Goal: Task Accomplishment & Management: Manage account settings

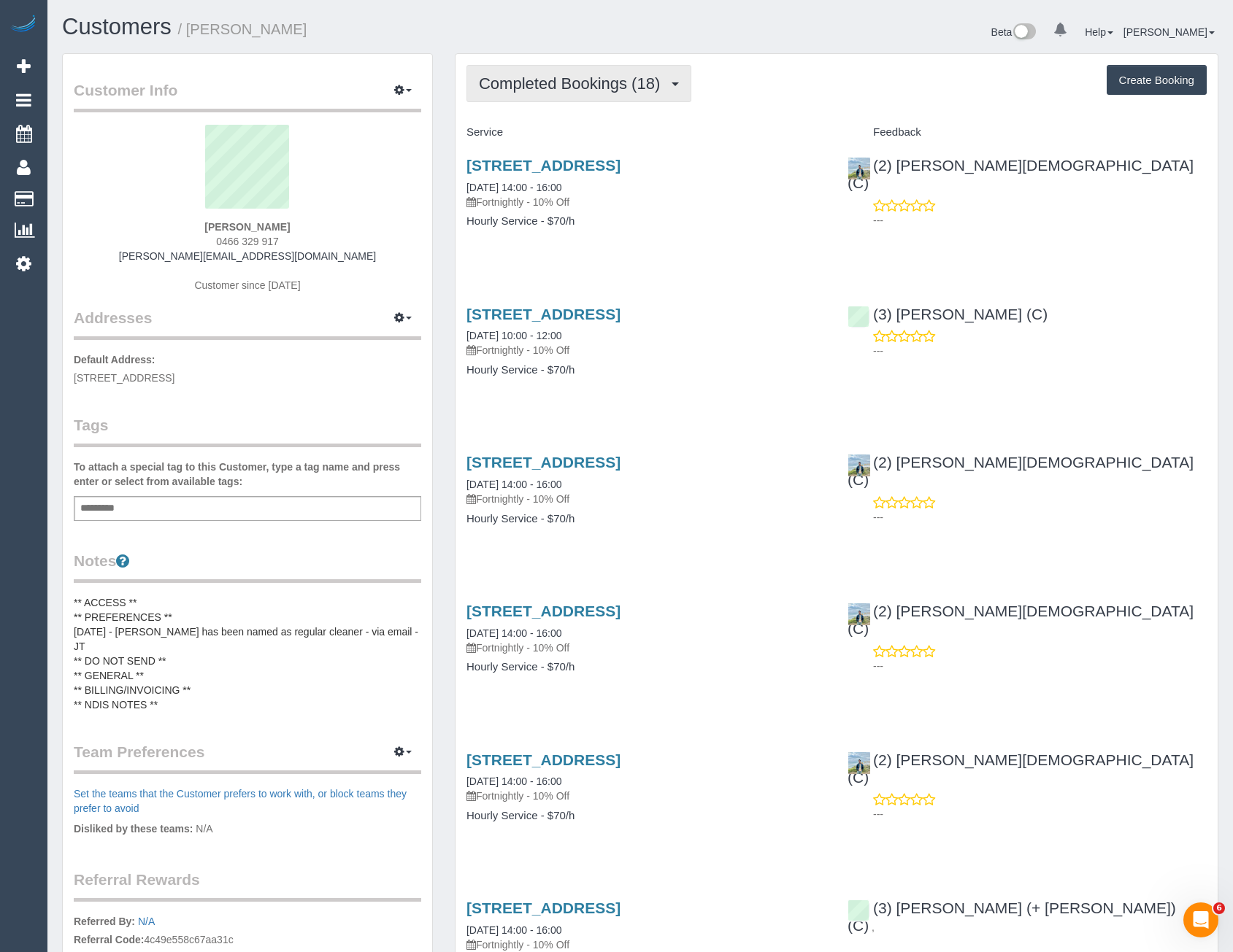
click at [618, 89] on span "Completed Bookings (18)" at bounding box center [573, 83] width 188 height 19
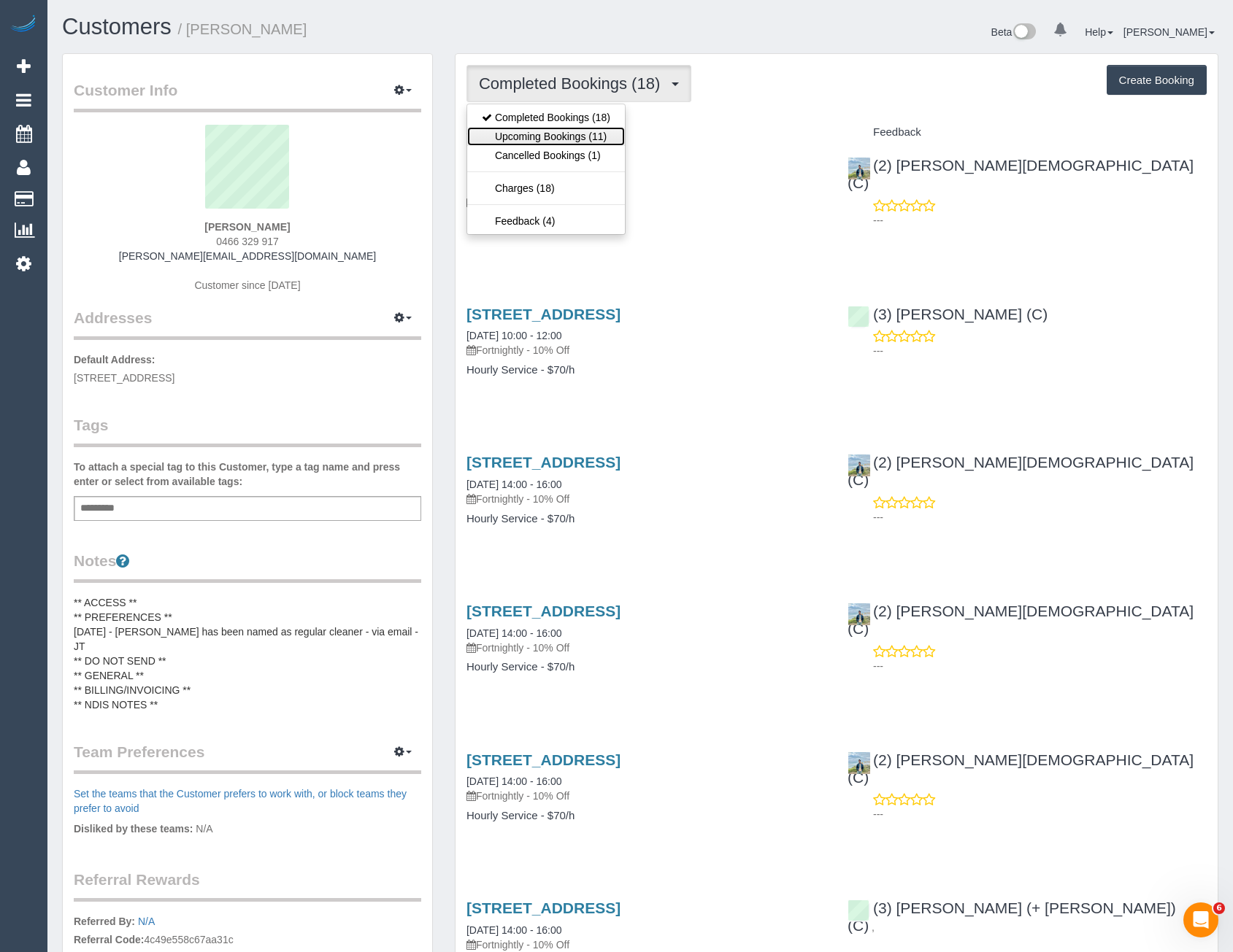
click at [593, 141] on link "Upcoming Bookings (11)" at bounding box center [546, 136] width 158 height 19
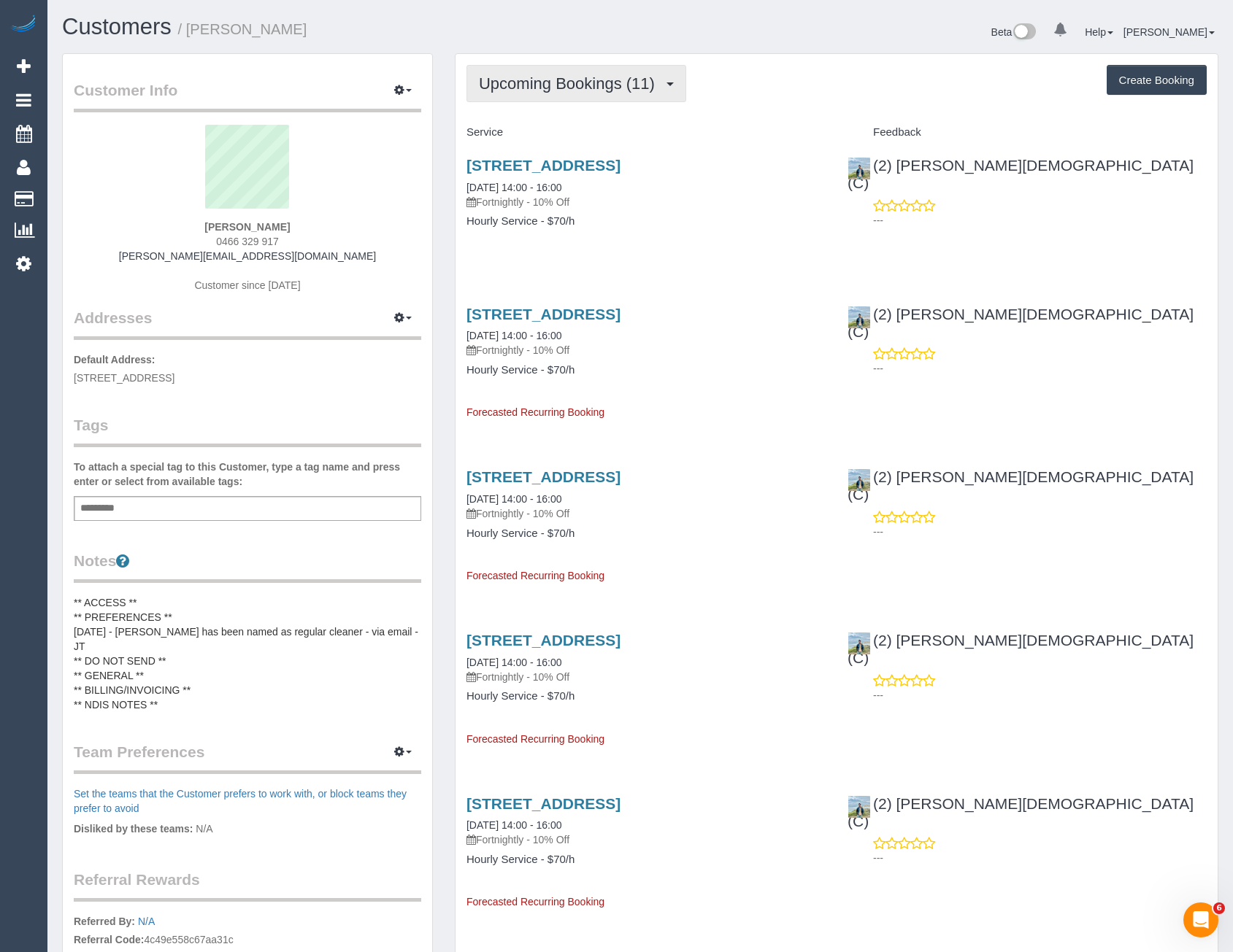
click at [583, 83] on span "Upcoming Bookings (11)" at bounding box center [570, 83] width 183 height 19
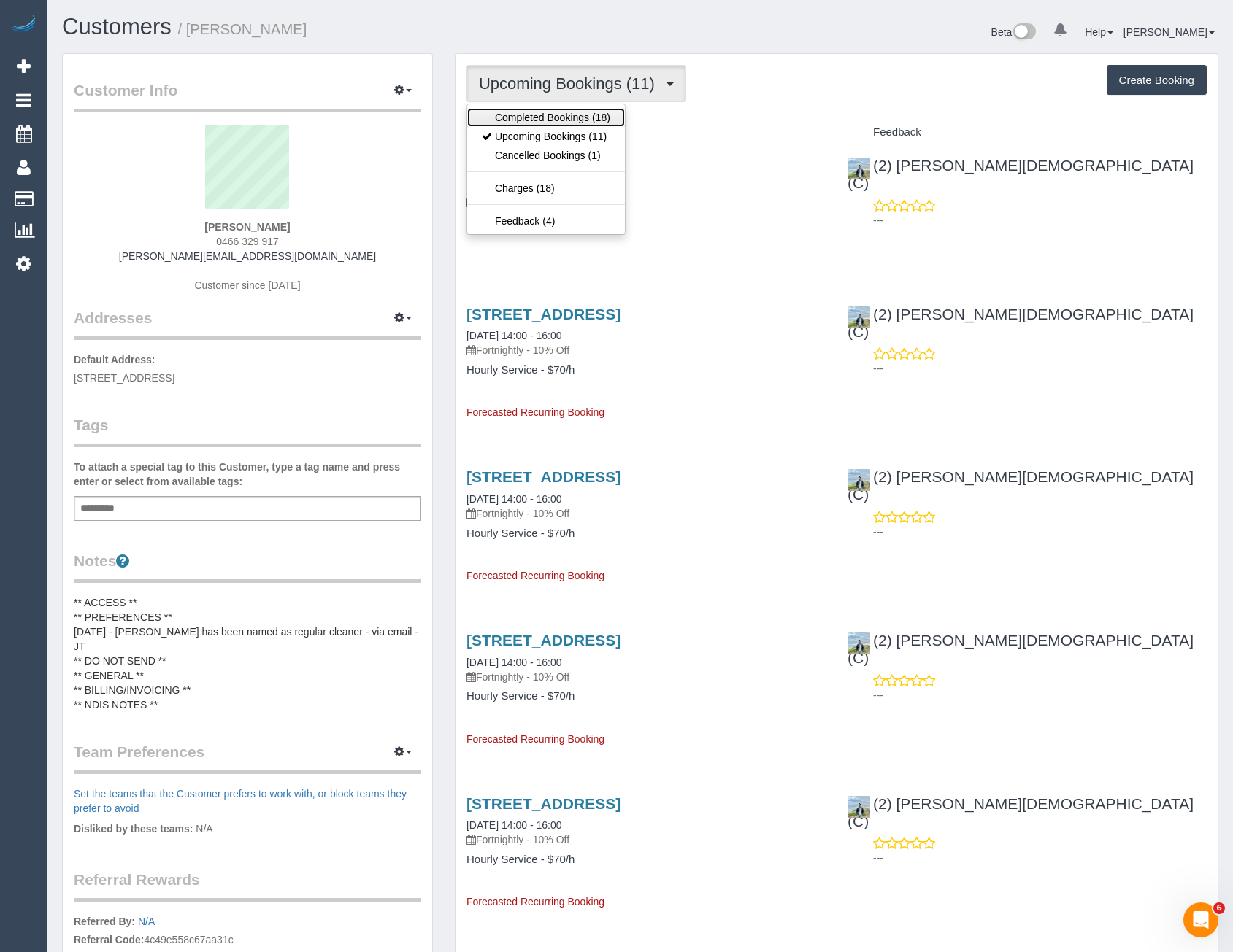
click at [564, 109] on link "Completed Bookings (18)" at bounding box center [546, 117] width 158 height 19
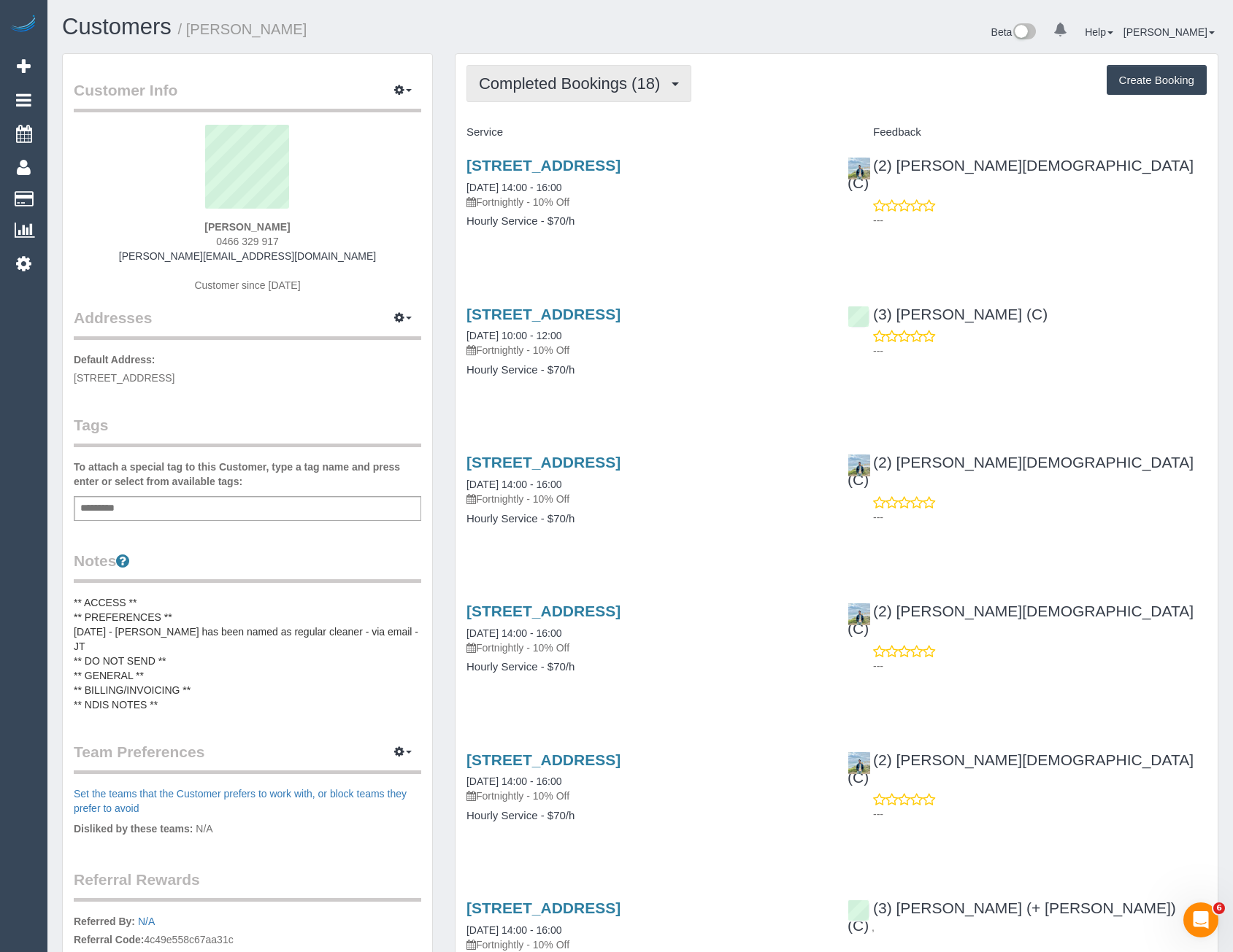
click at [624, 79] on span "Completed Bookings (18)" at bounding box center [573, 83] width 188 height 19
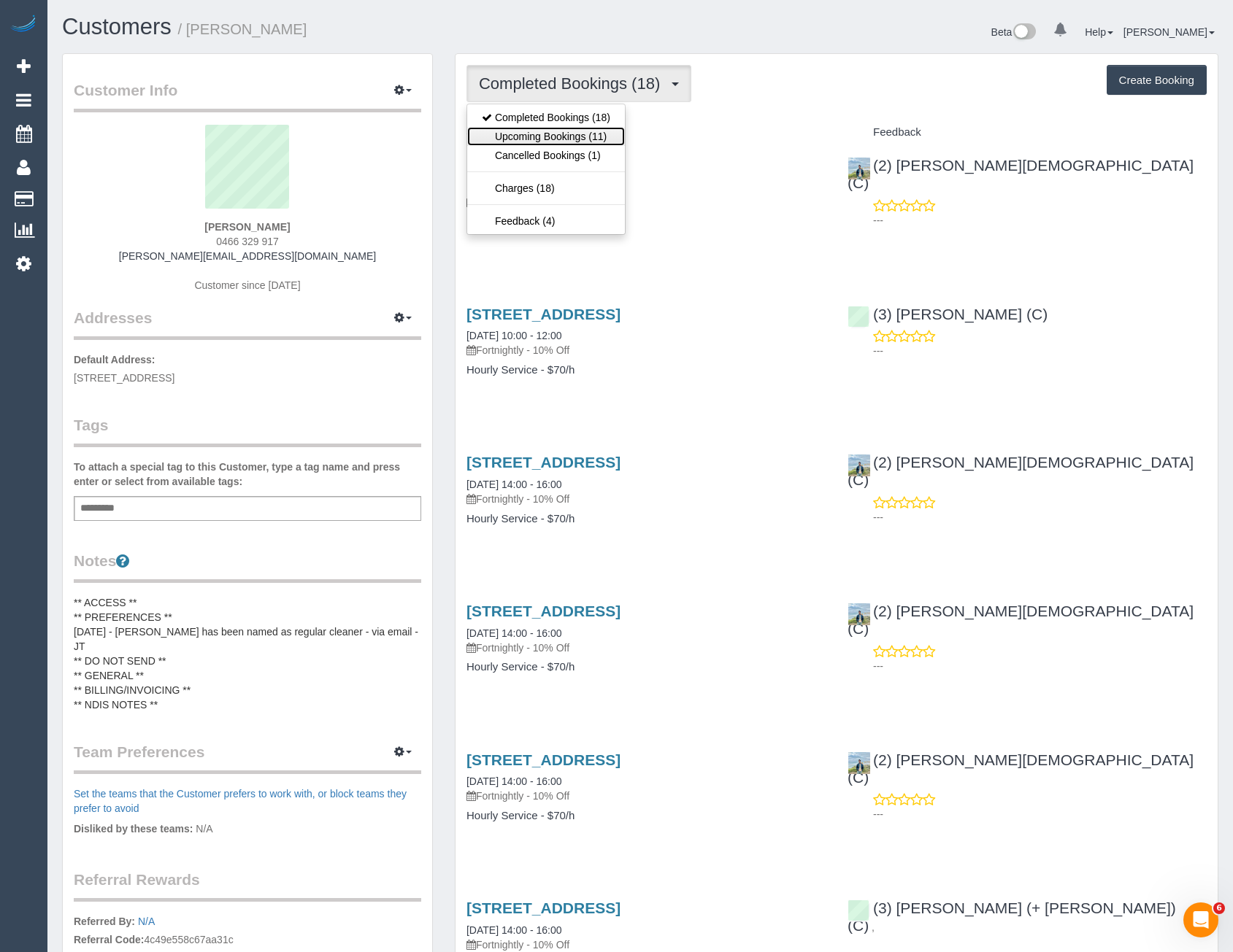
click at [584, 130] on link "Upcoming Bookings (11)" at bounding box center [546, 136] width 158 height 19
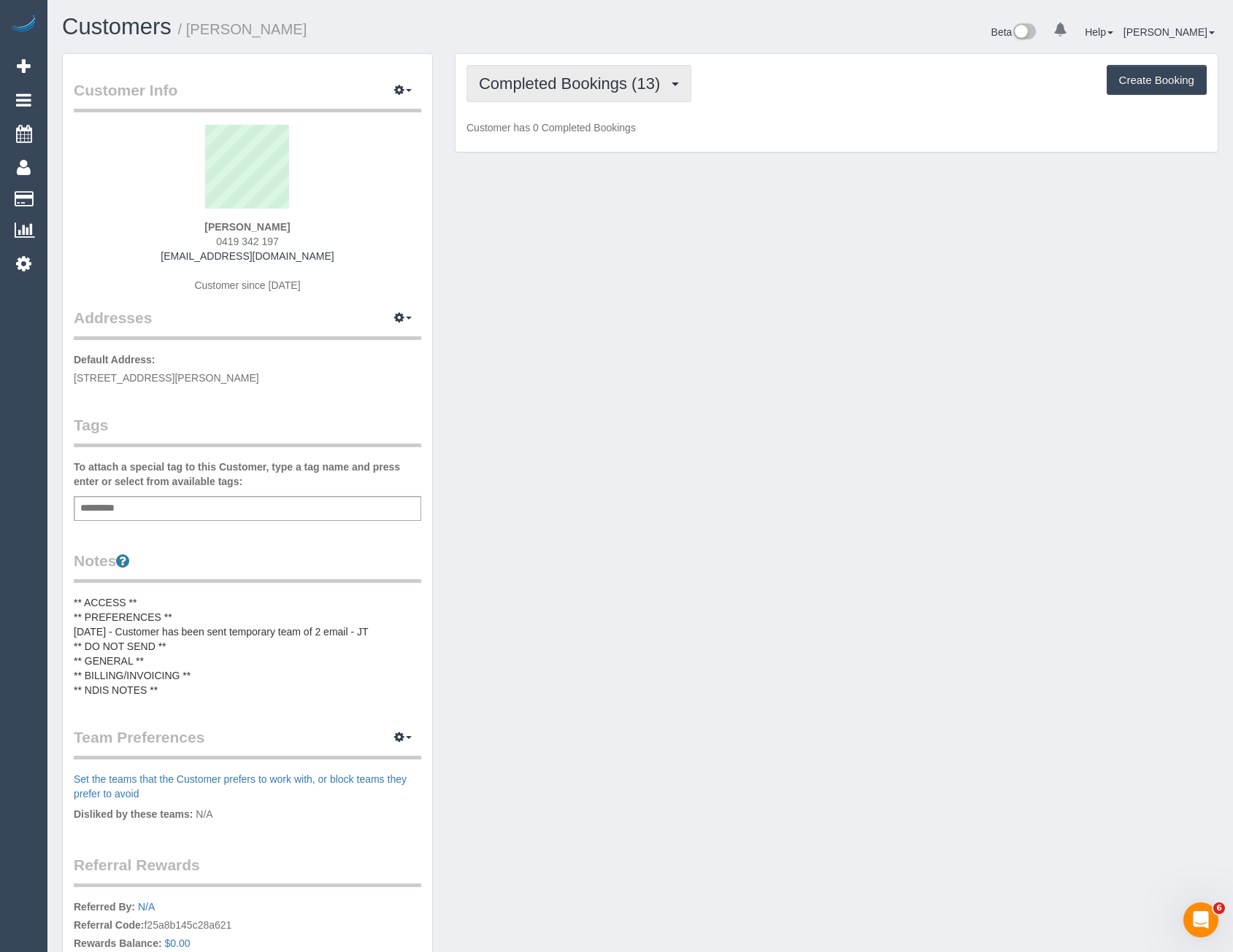
click at [549, 86] on span "Completed Bookings (13)" at bounding box center [573, 83] width 188 height 19
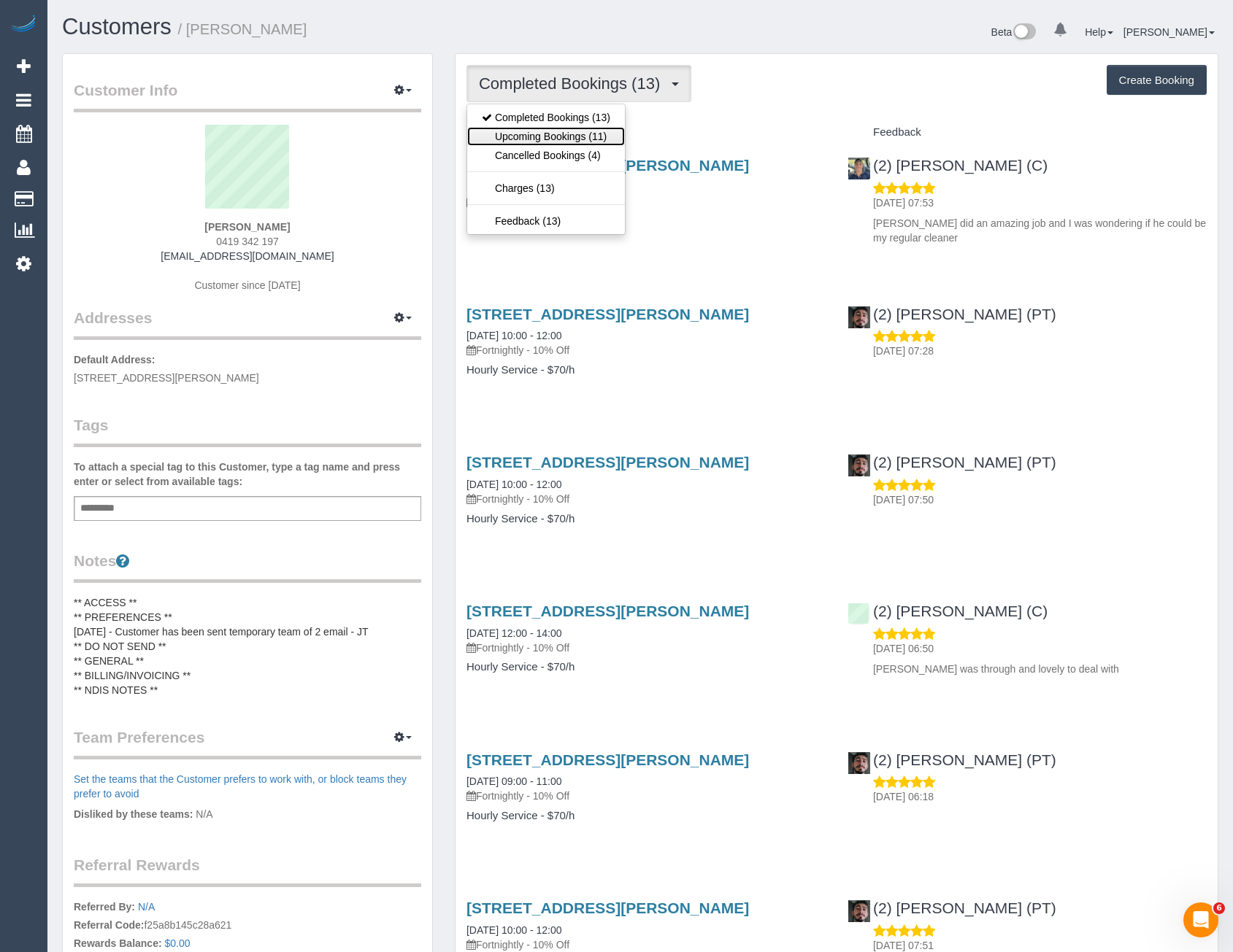
click at [592, 134] on link "Upcoming Bookings (11)" at bounding box center [546, 136] width 158 height 19
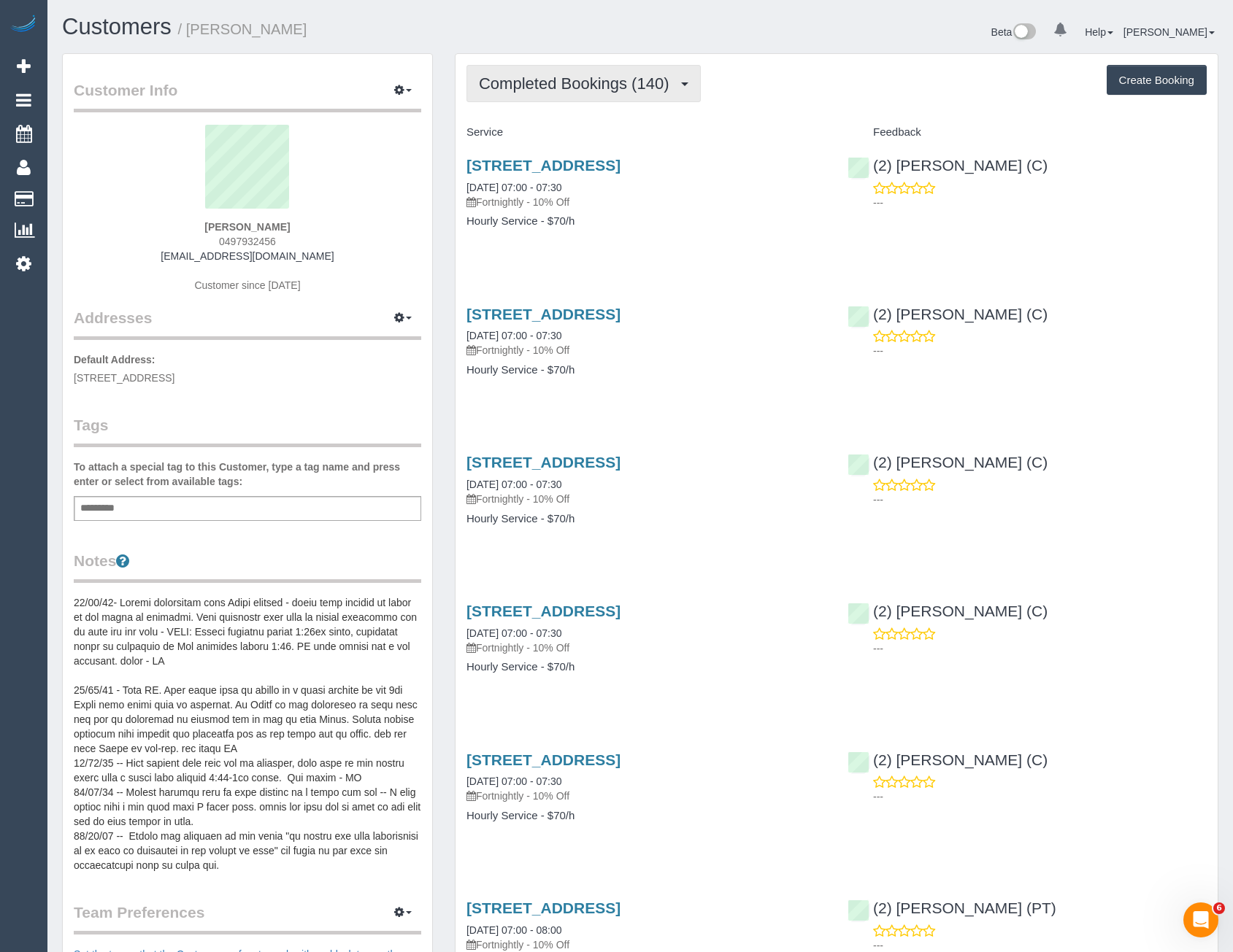
click at [619, 86] on span "Completed Bookings (140)" at bounding box center [577, 83] width 197 height 19
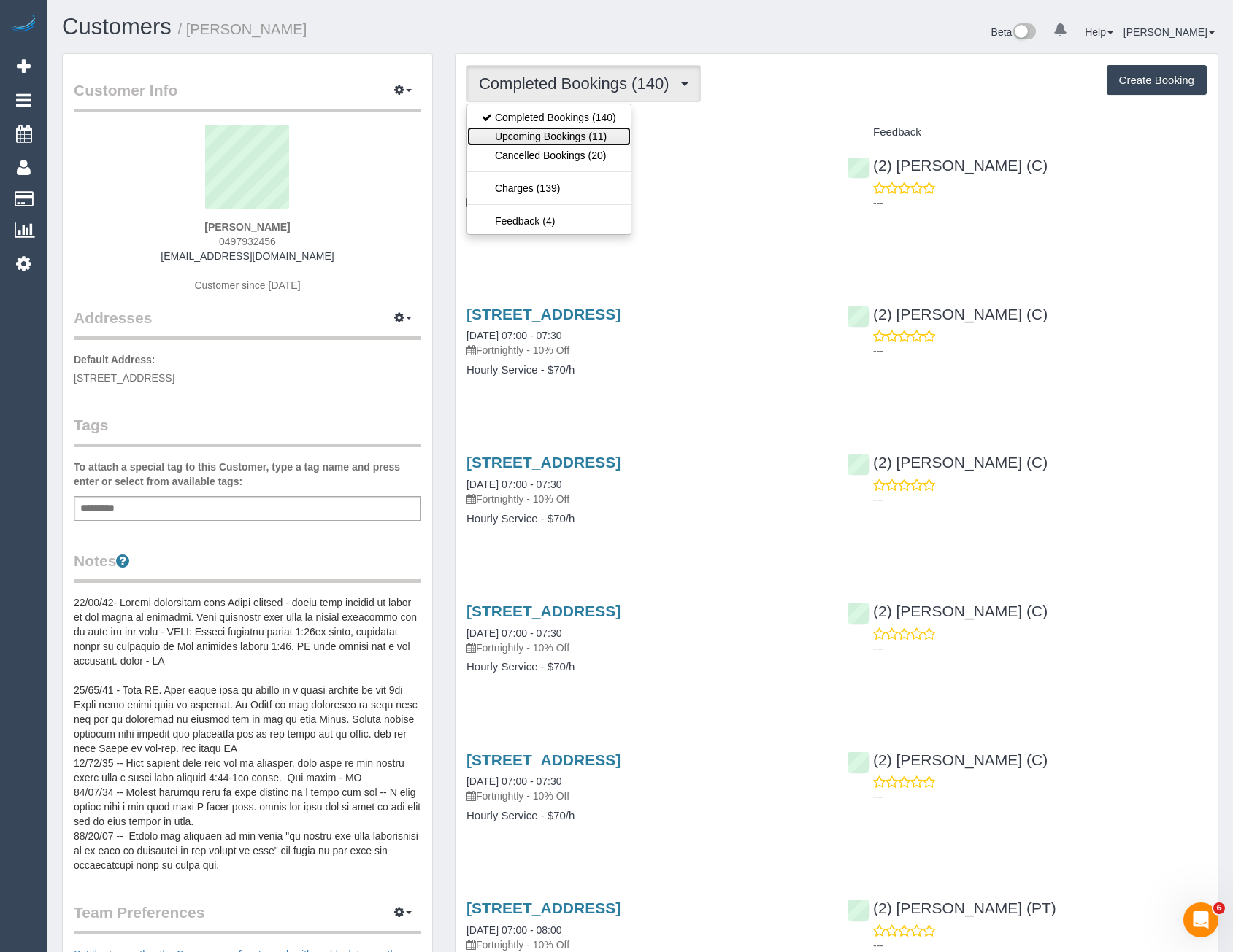
click at [608, 138] on link "Upcoming Bookings (11)" at bounding box center [549, 136] width 164 height 19
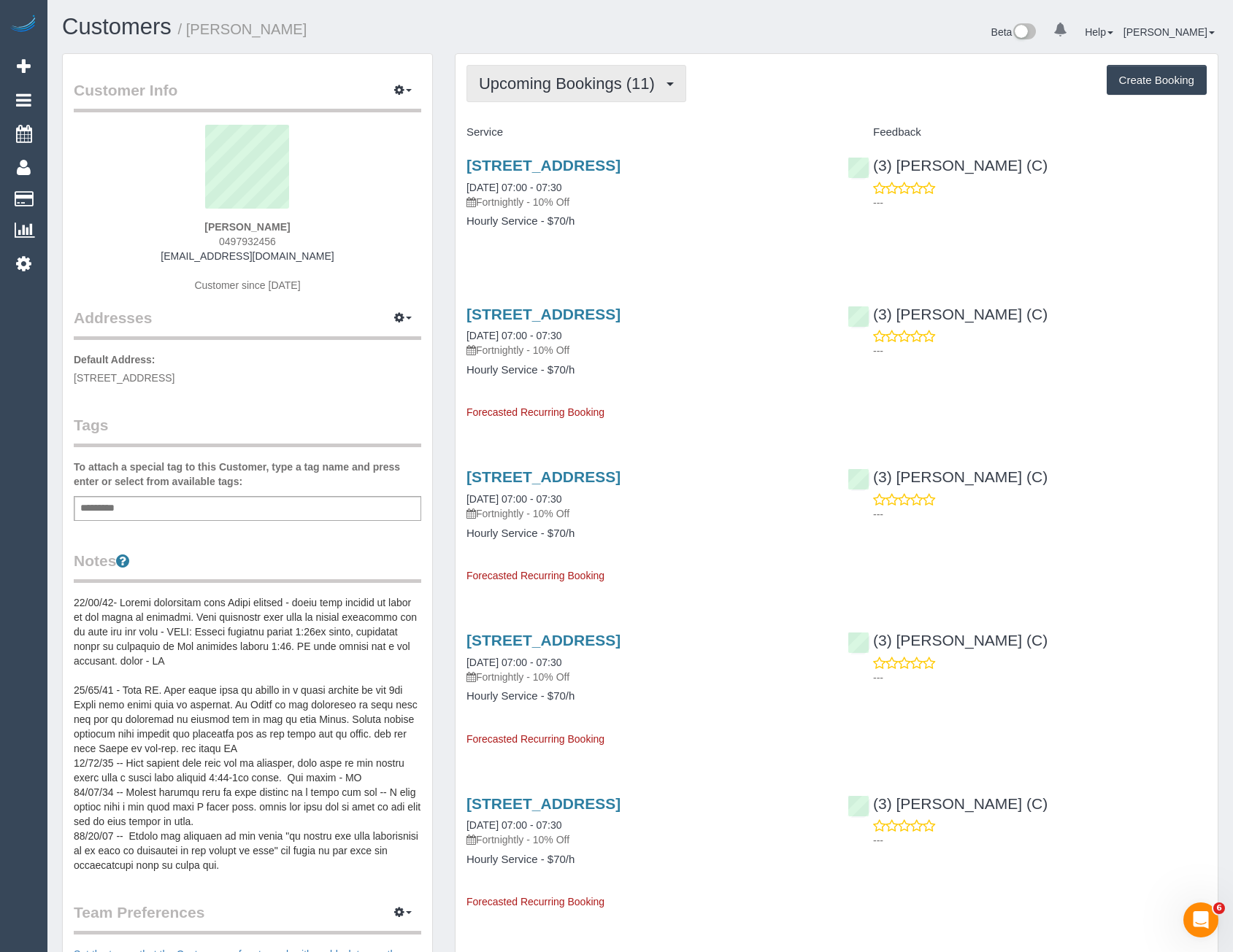
click at [663, 94] on button "Upcoming Bookings (11)" at bounding box center [576, 83] width 220 height 37
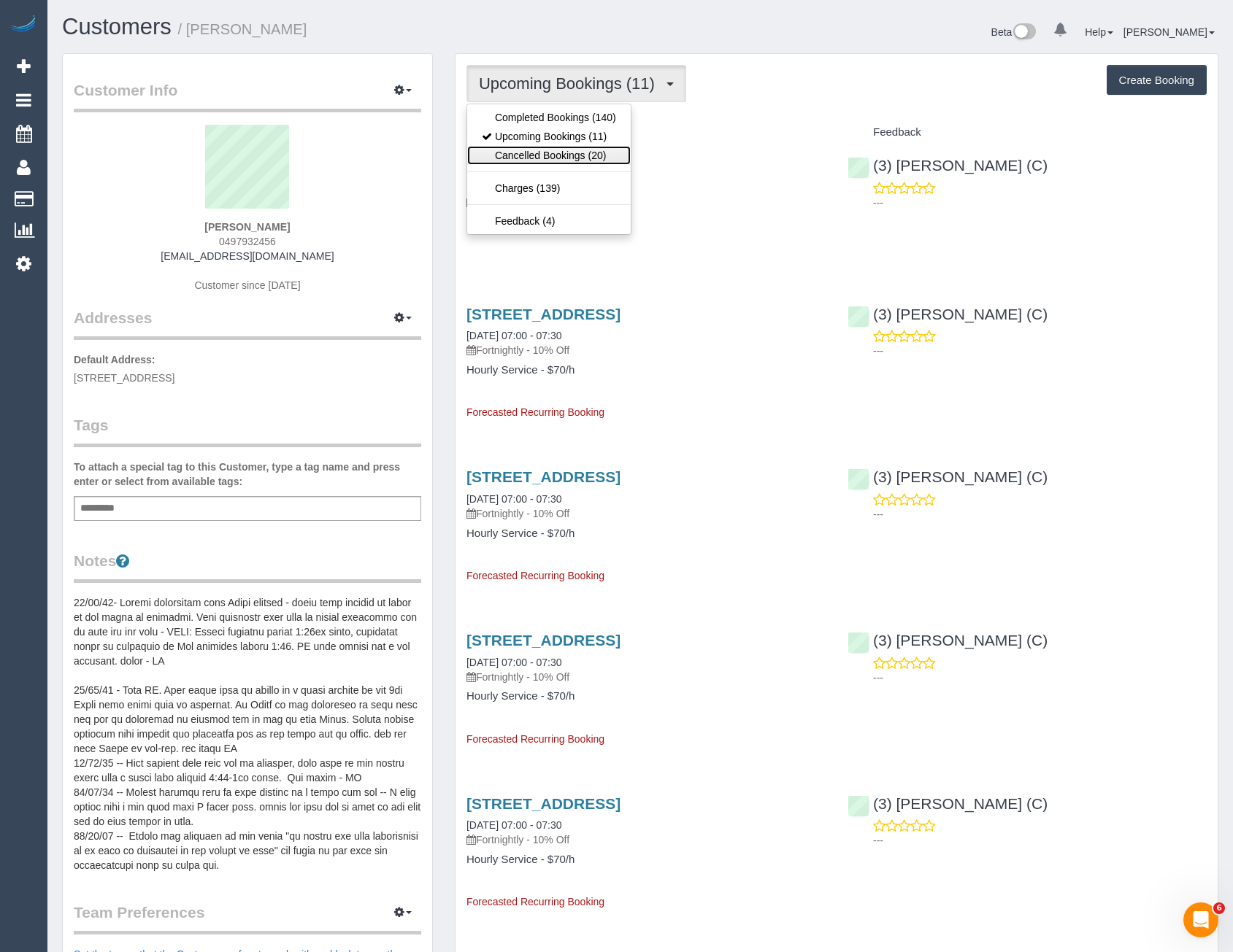
click at [602, 148] on link "Cancelled Bookings (20)" at bounding box center [549, 155] width 164 height 19
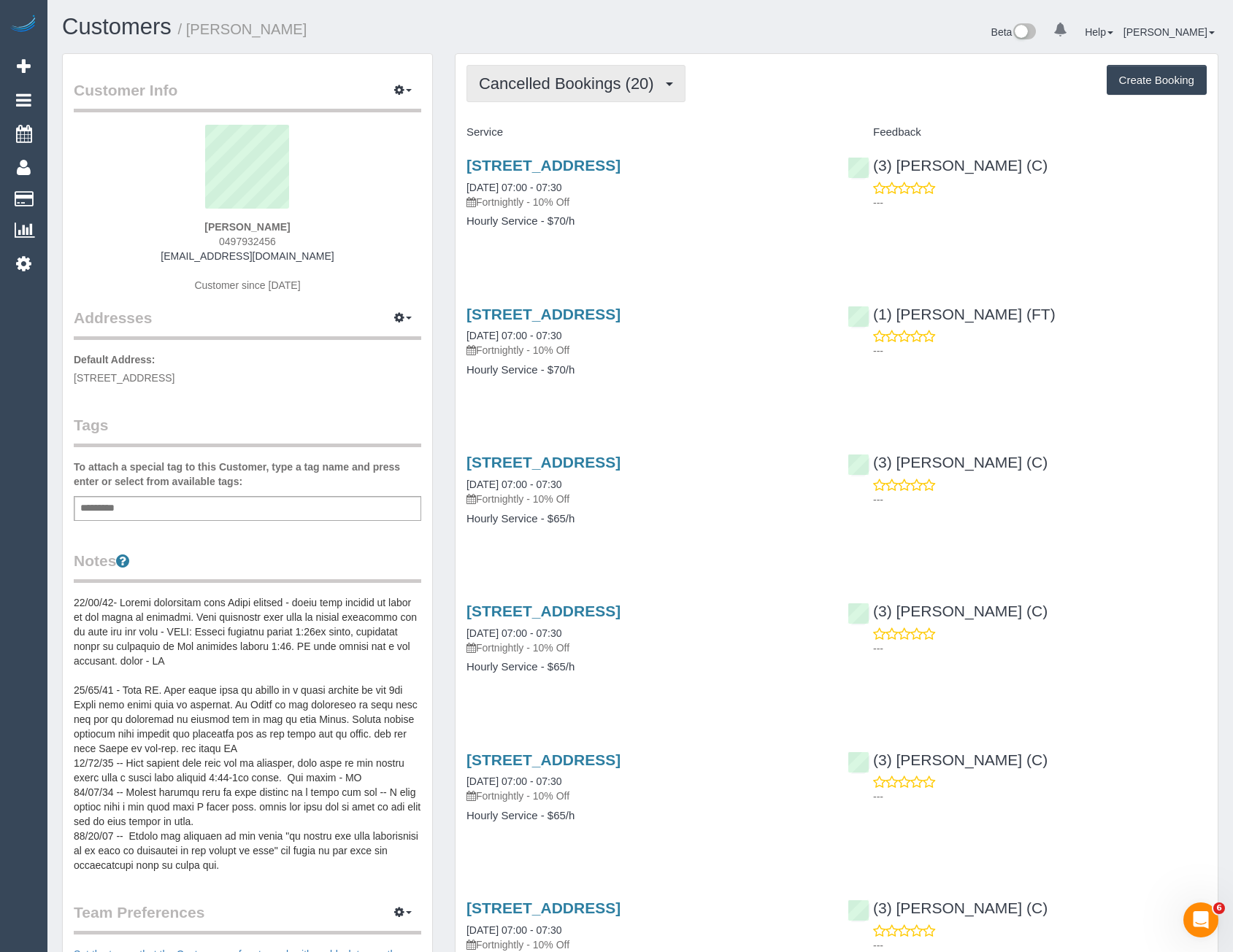
click at [605, 86] on span "Cancelled Bookings (20)" at bounding box center [570, 83] width 182 height 19
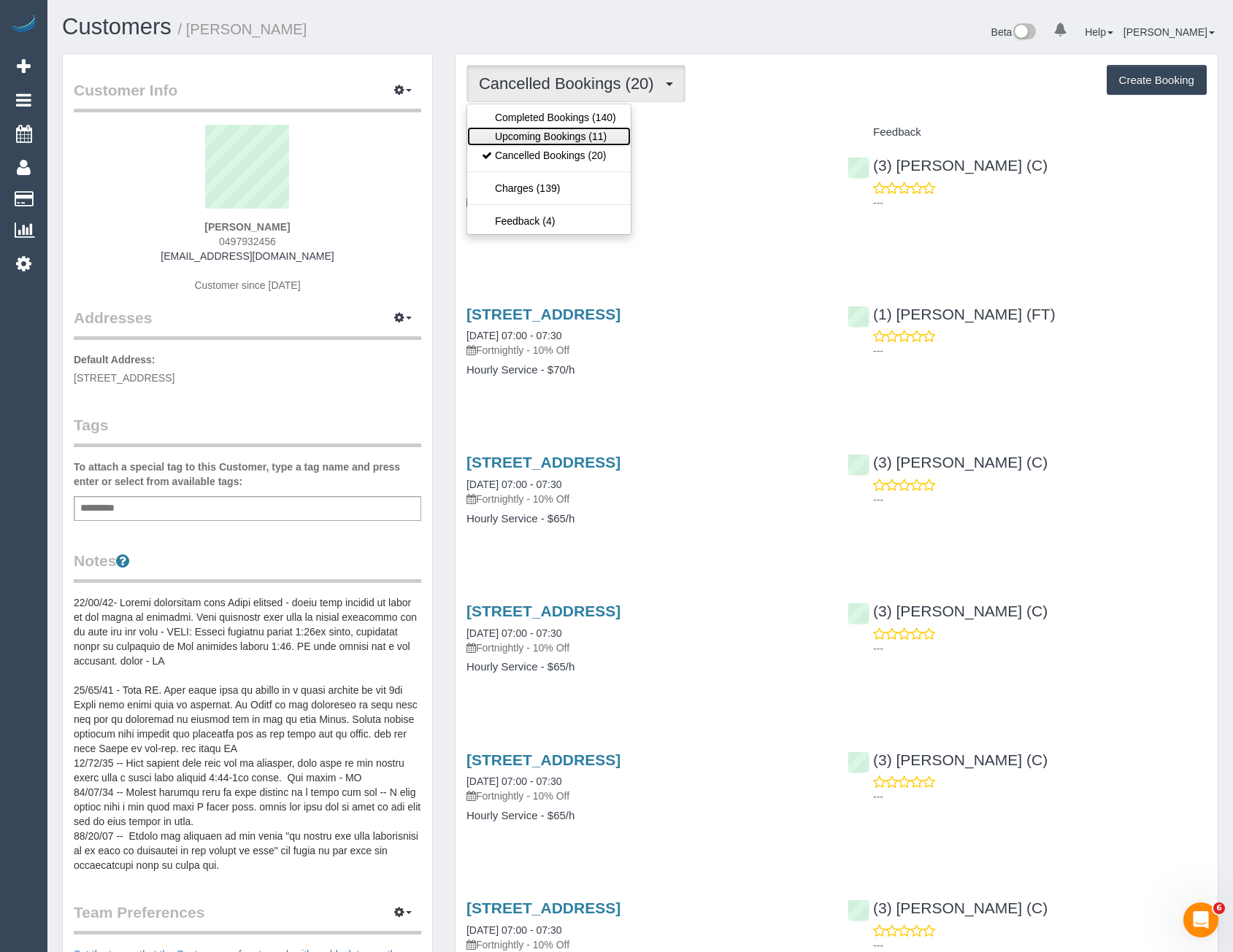
click at [569, 138] on link "Upcoming Bookings (11)" at bounding box center [549, 136] width 164 height 19
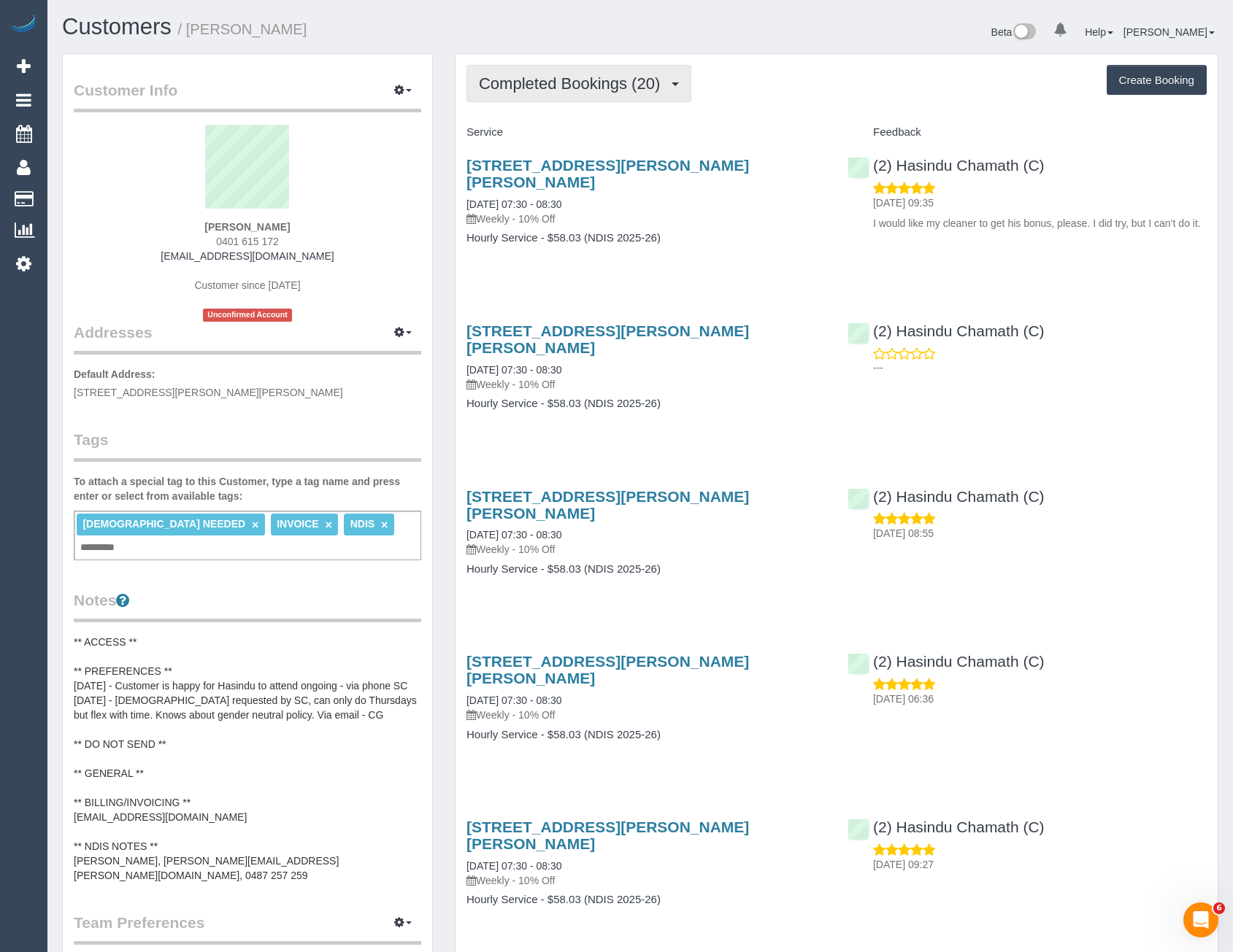
click at [629, 88] on span "Completed Bookings (20)" at bounding box center [573, 83] width 188 height 19
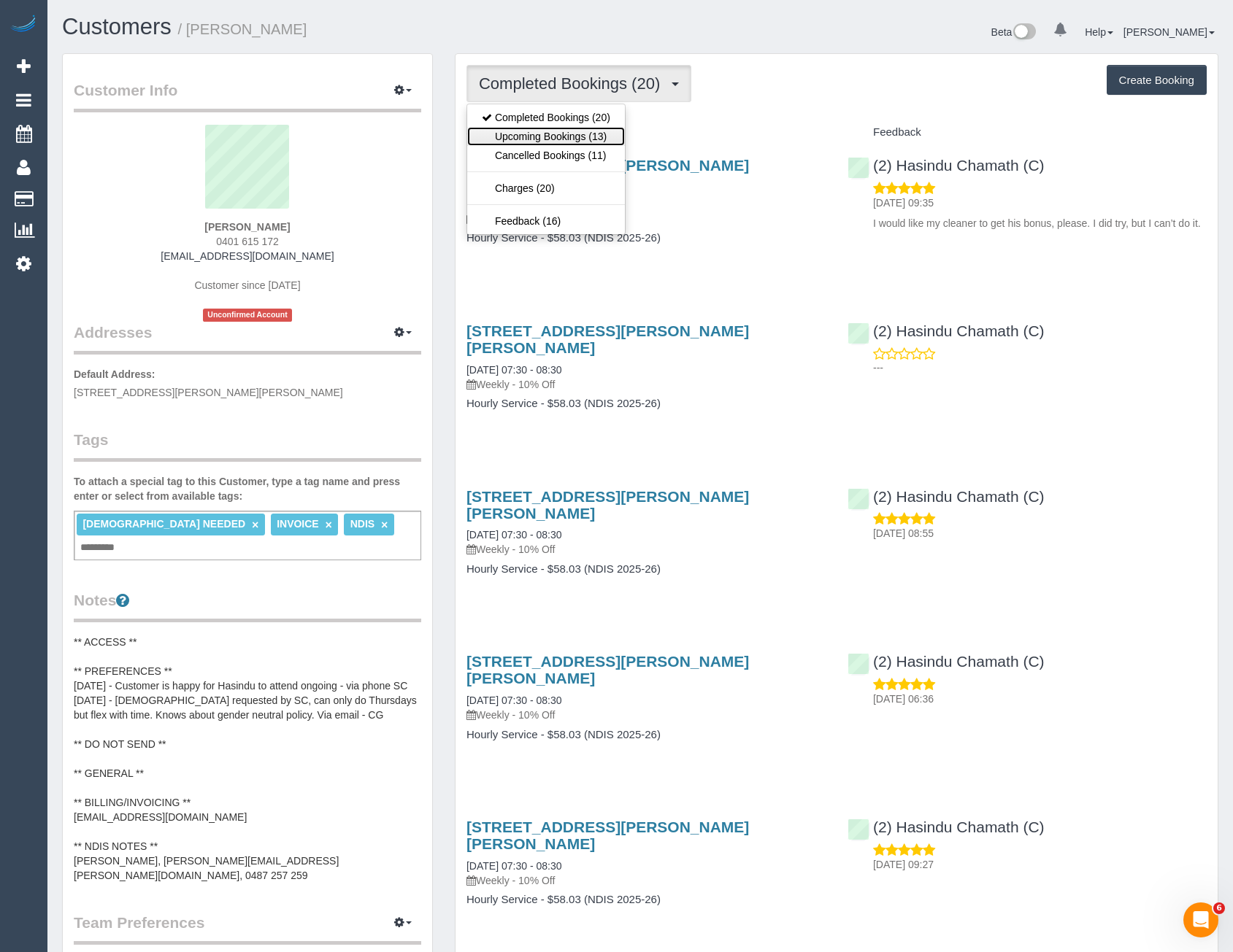
click at [611, 127] on link "Upcoming Bookings (13)" at bounding box center [546, 136] width 158 height 19
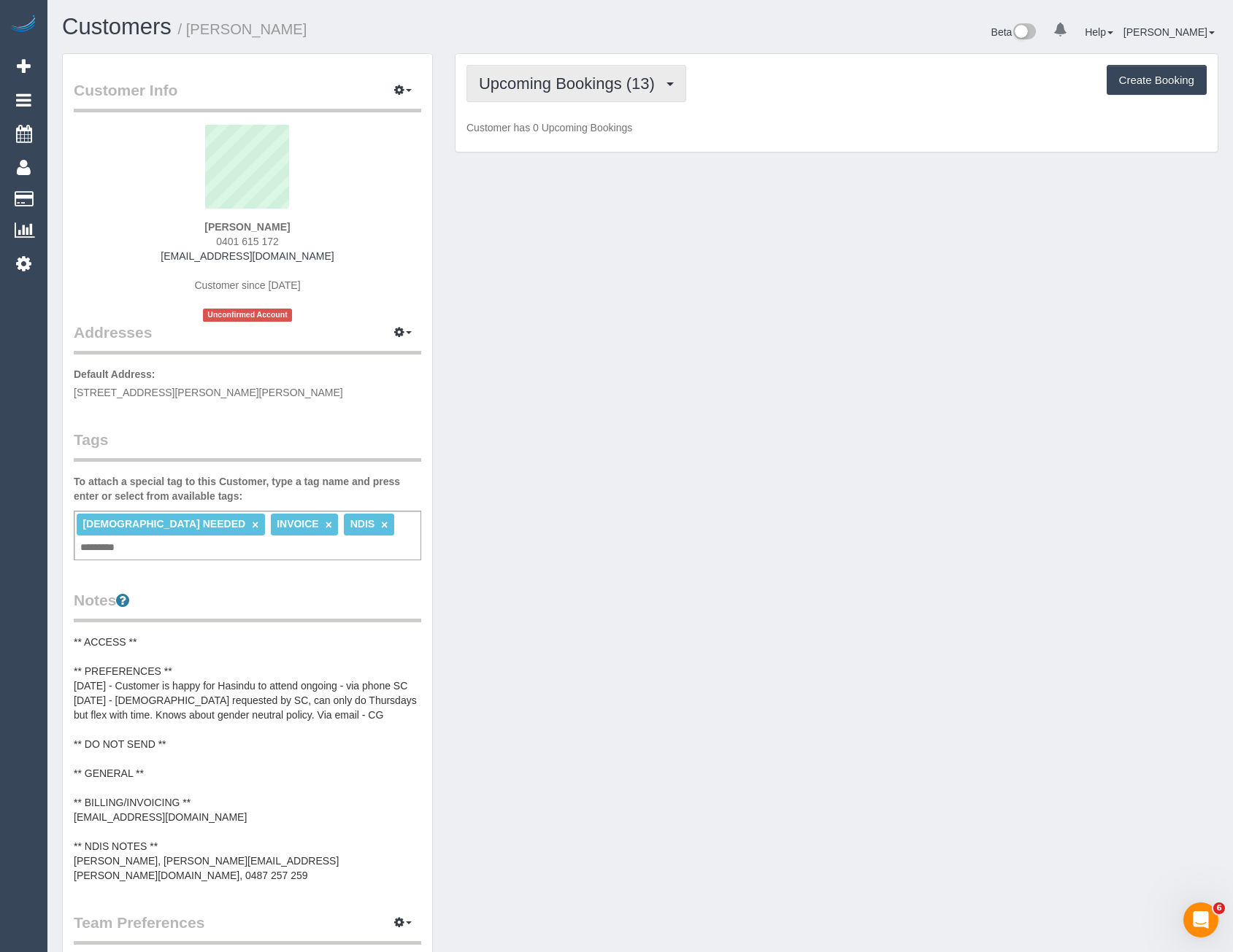
click at [603, 88] on span "Upcoming Bookings (13)" at bounding box center [570, 83] width 183 height 19
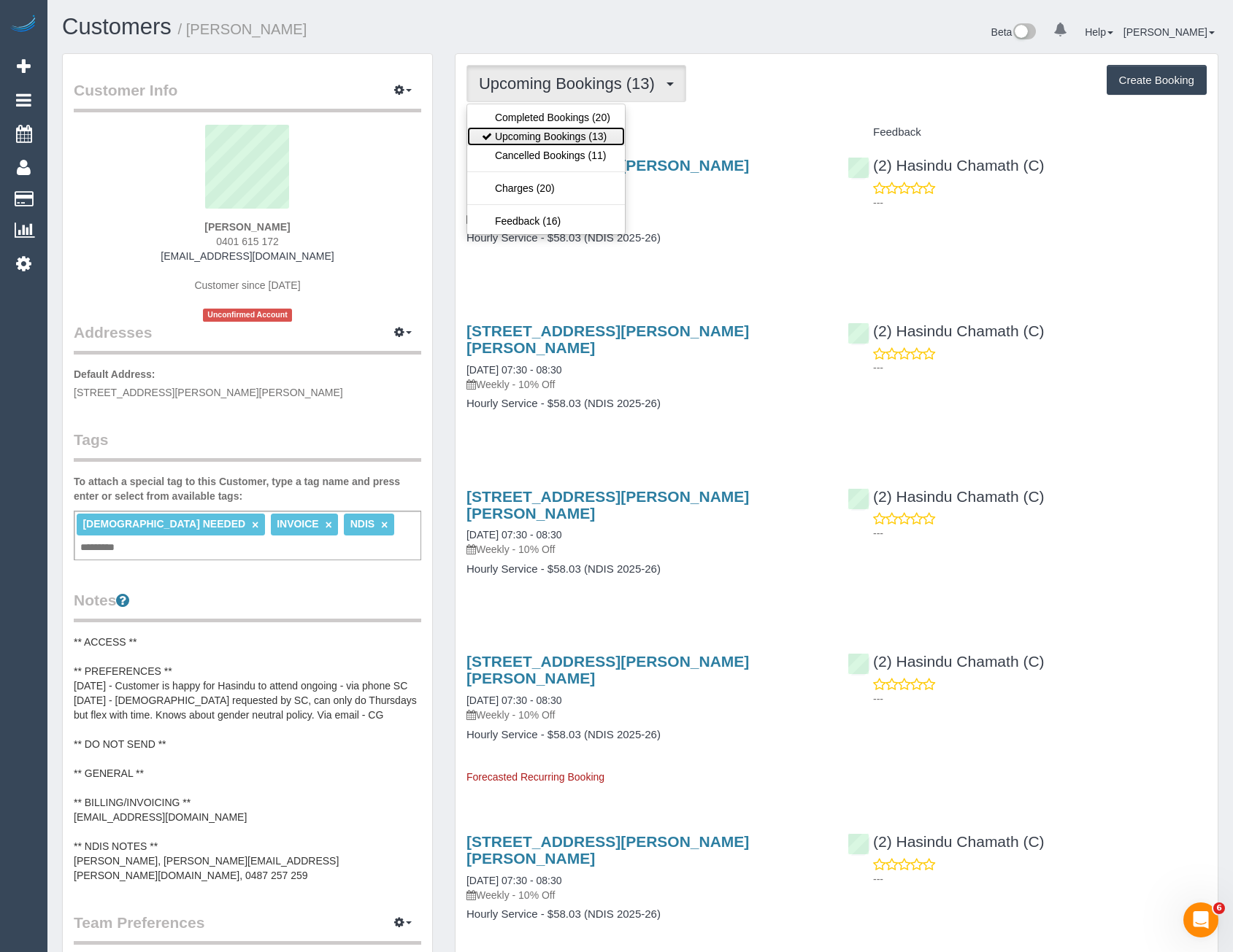
click at [598, 132] on link "Upcoming Bookings (13)" at bounding box center [546, 136] width 158 height 19
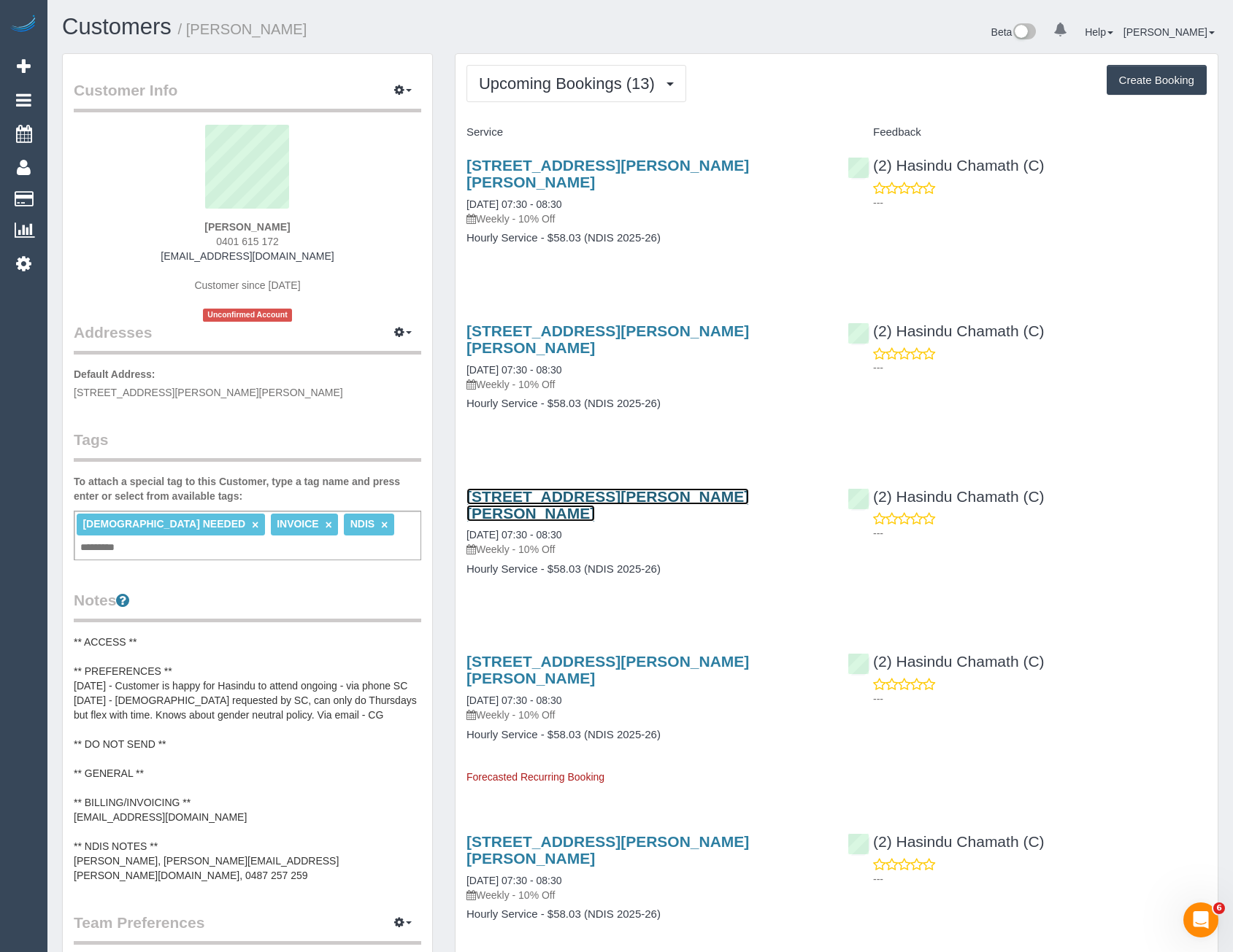
click at [564, 488] on link "1 Michael Street, Lalor, VIC 3075" at bounding box center [608, 505] width 282 height 33
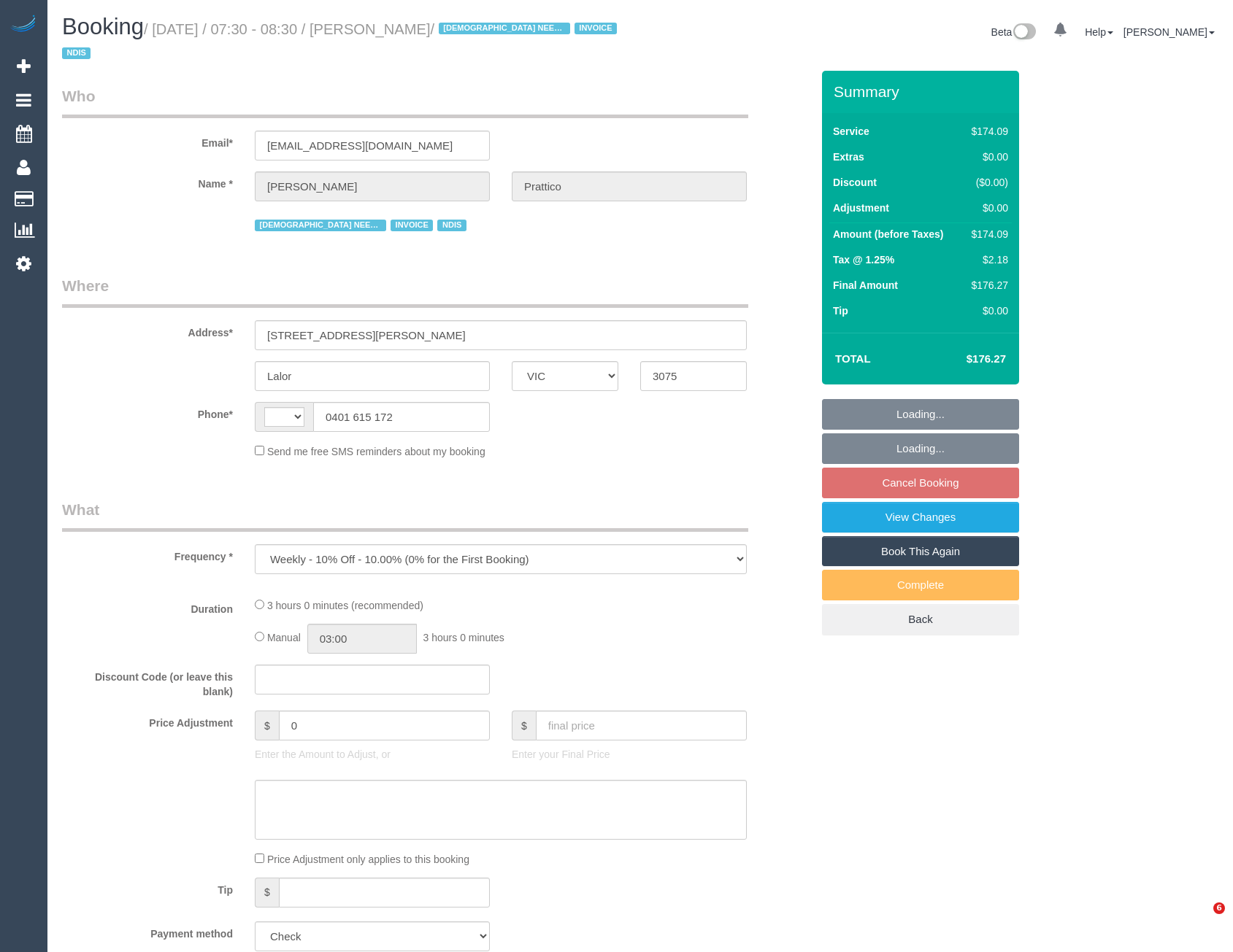
select select "VIC"
select select "180"
select select "number:27"
select select "number:14"
select select "number:19"
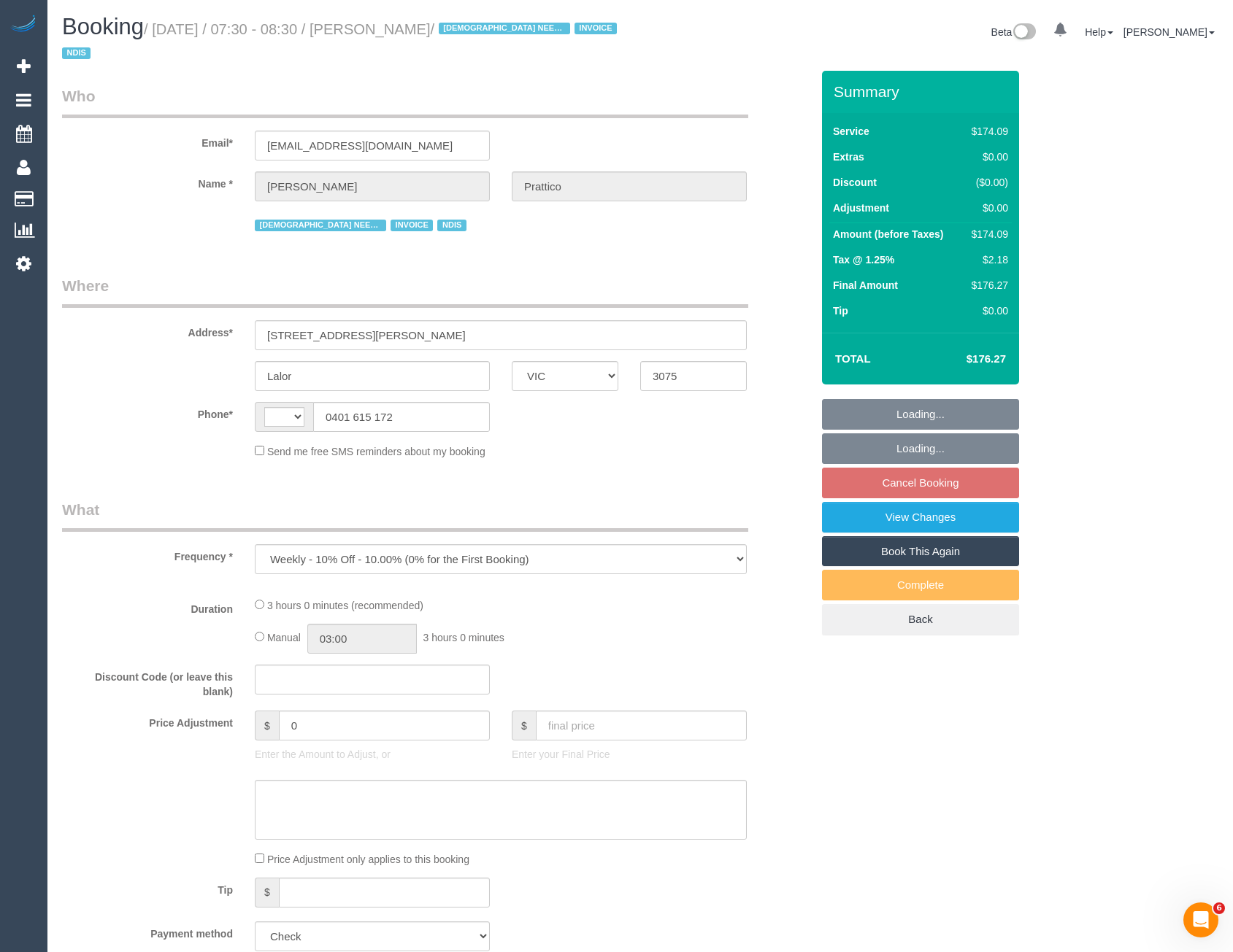
select select "number:25"
select select "number:35"
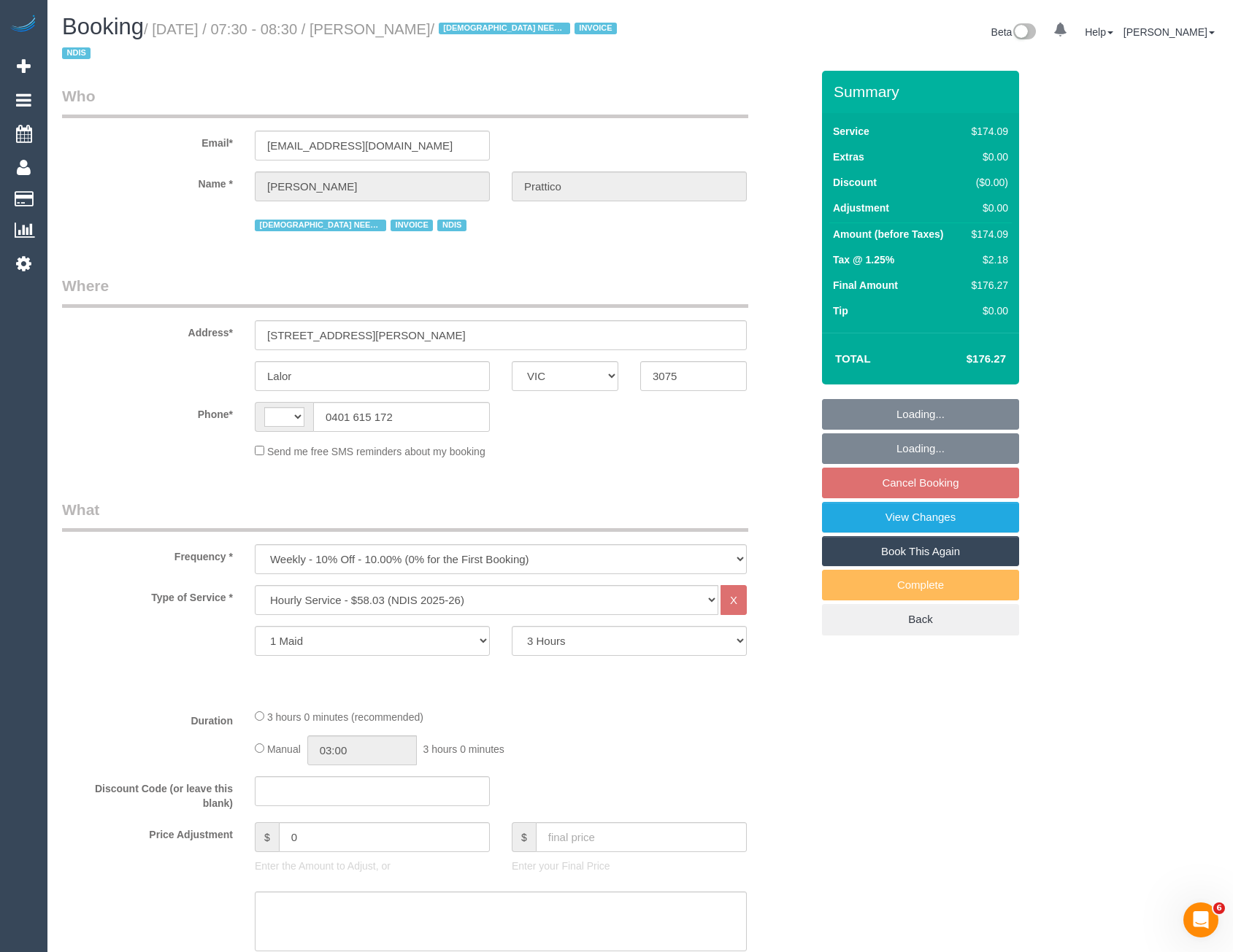
select select "string:AU"
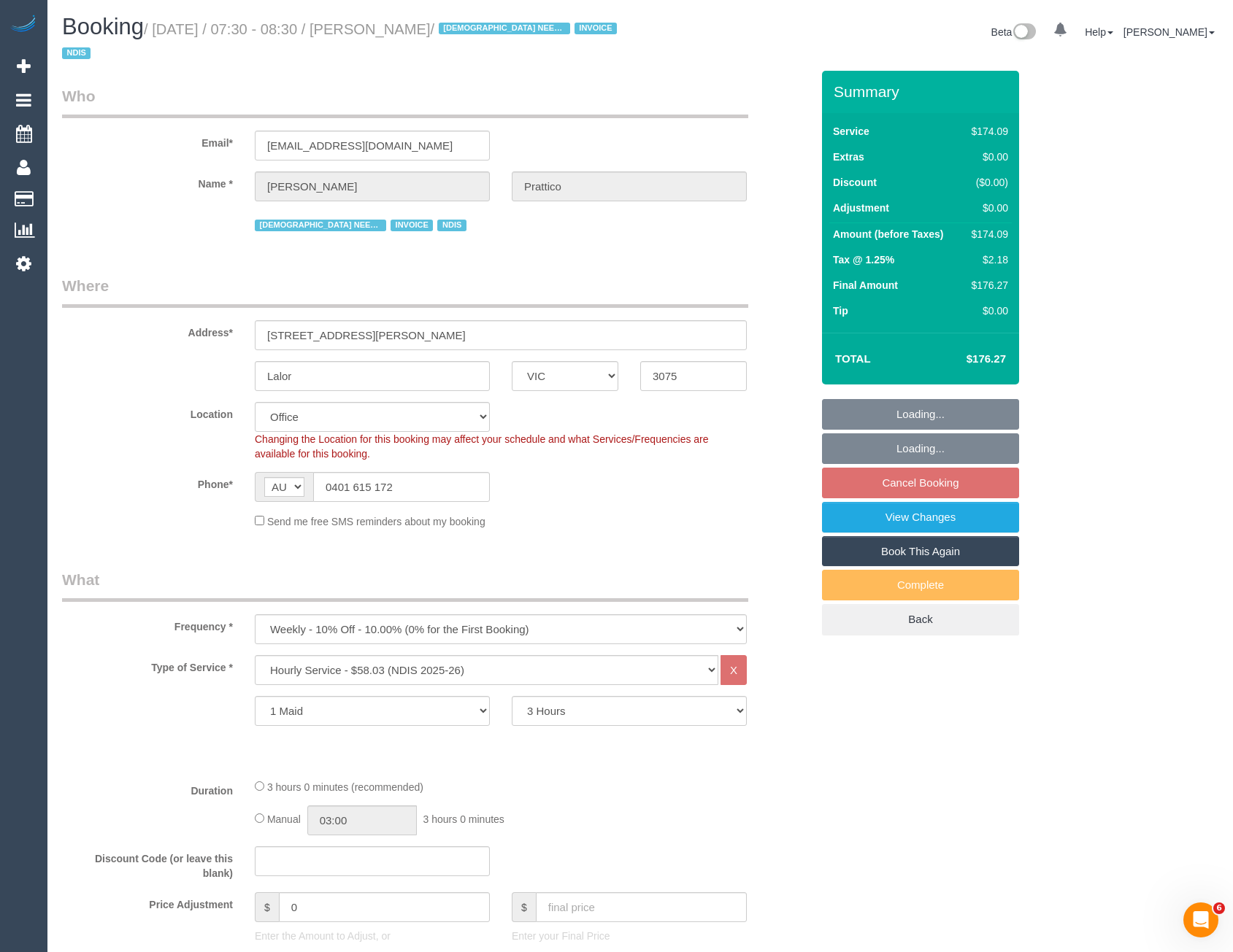
select select "object:2034"
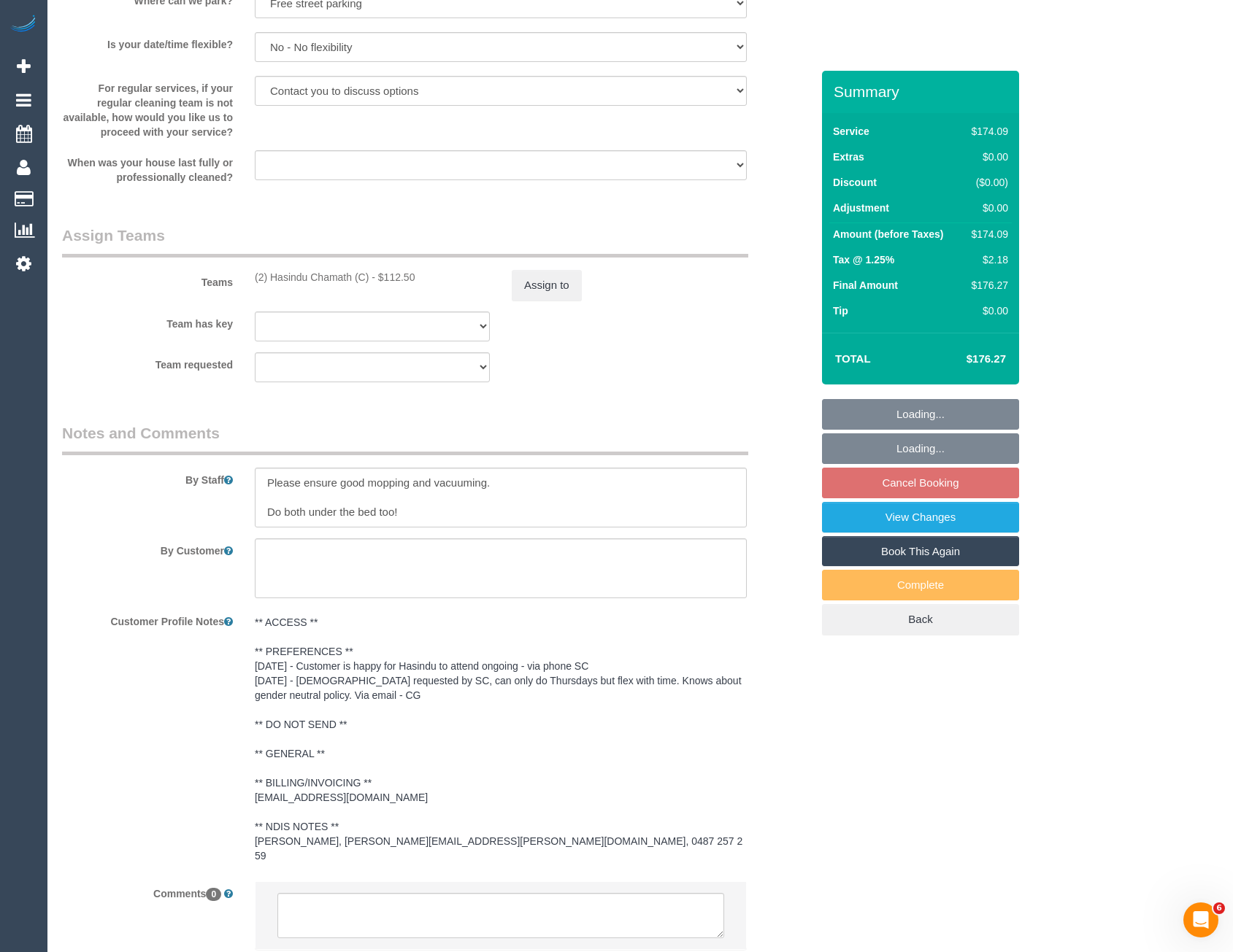
scroll to position [1728, 0]
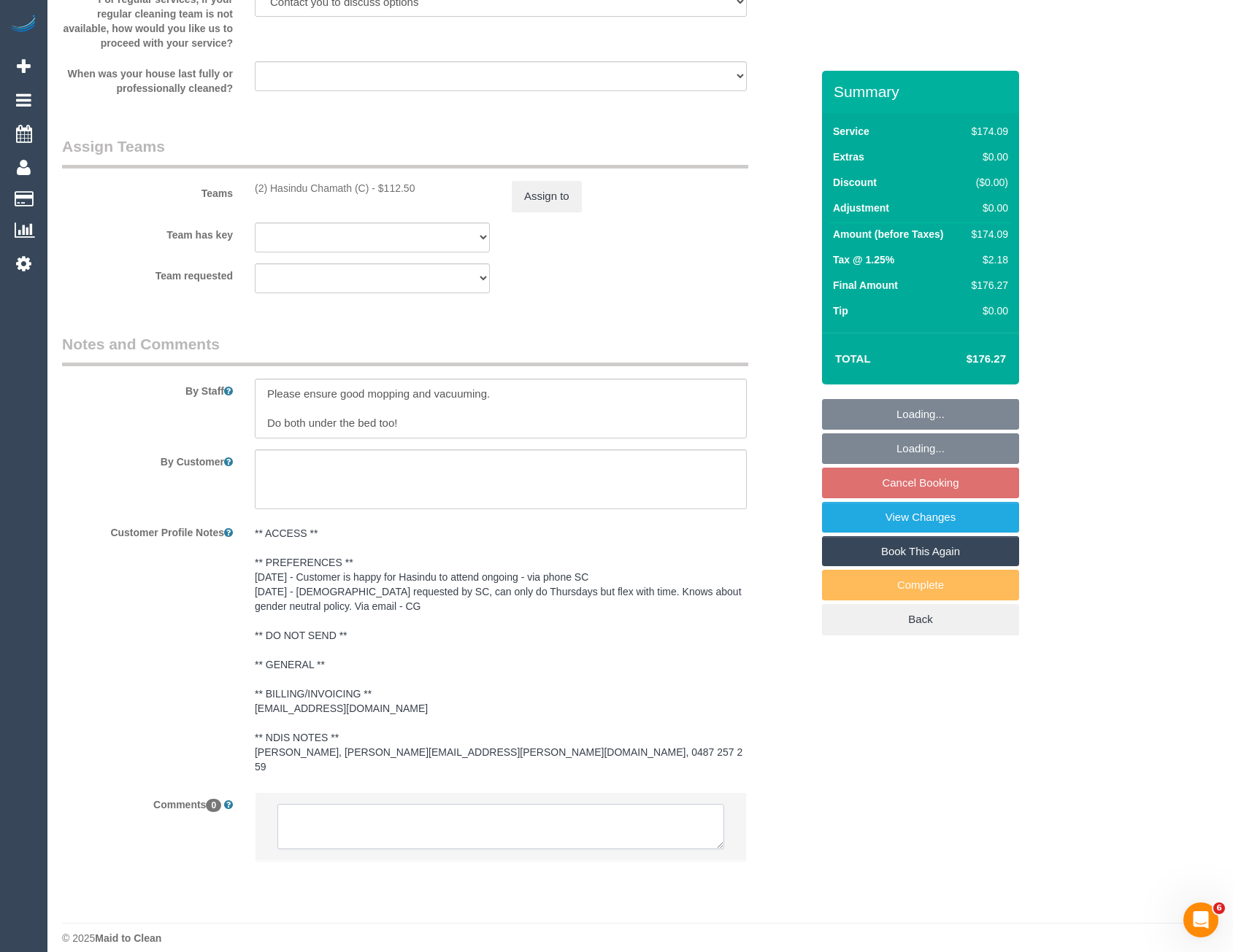
click at [444, 818] on textarea at bounding box center [501, 826] width 447 height 45
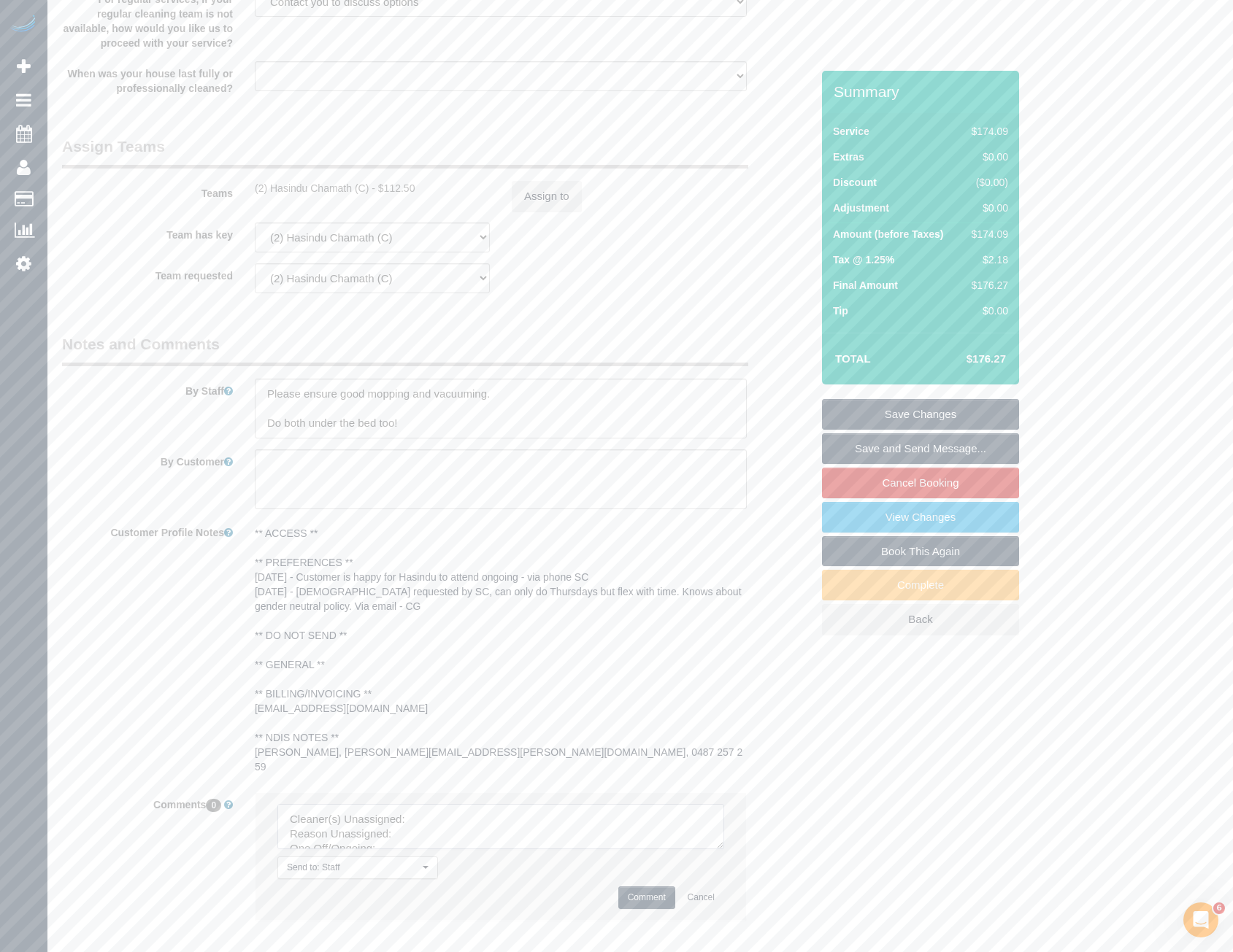
click at [434, 806] on textarea at bounding box center [501, 826] width 447 height 45
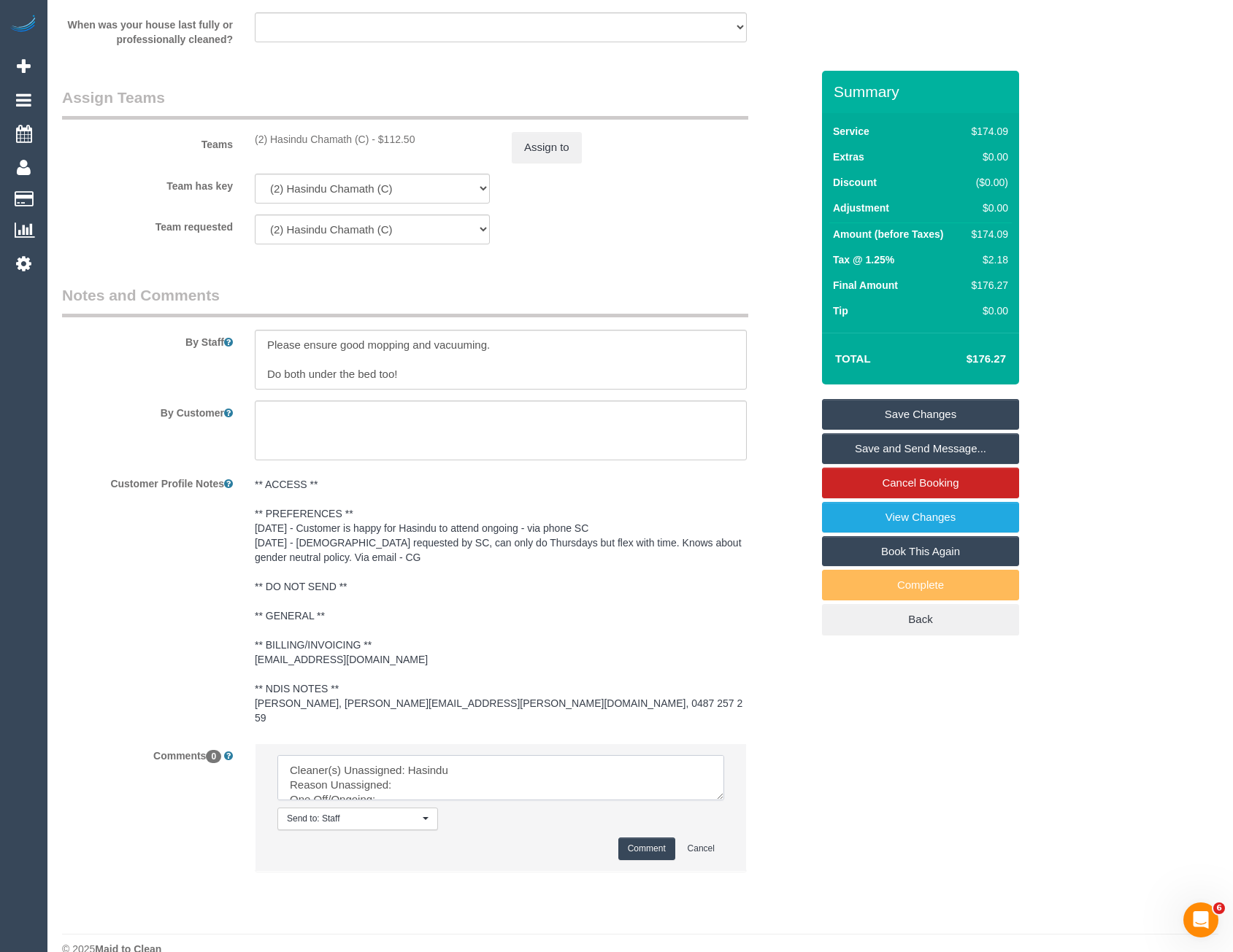
scroll to position [1788, 0]
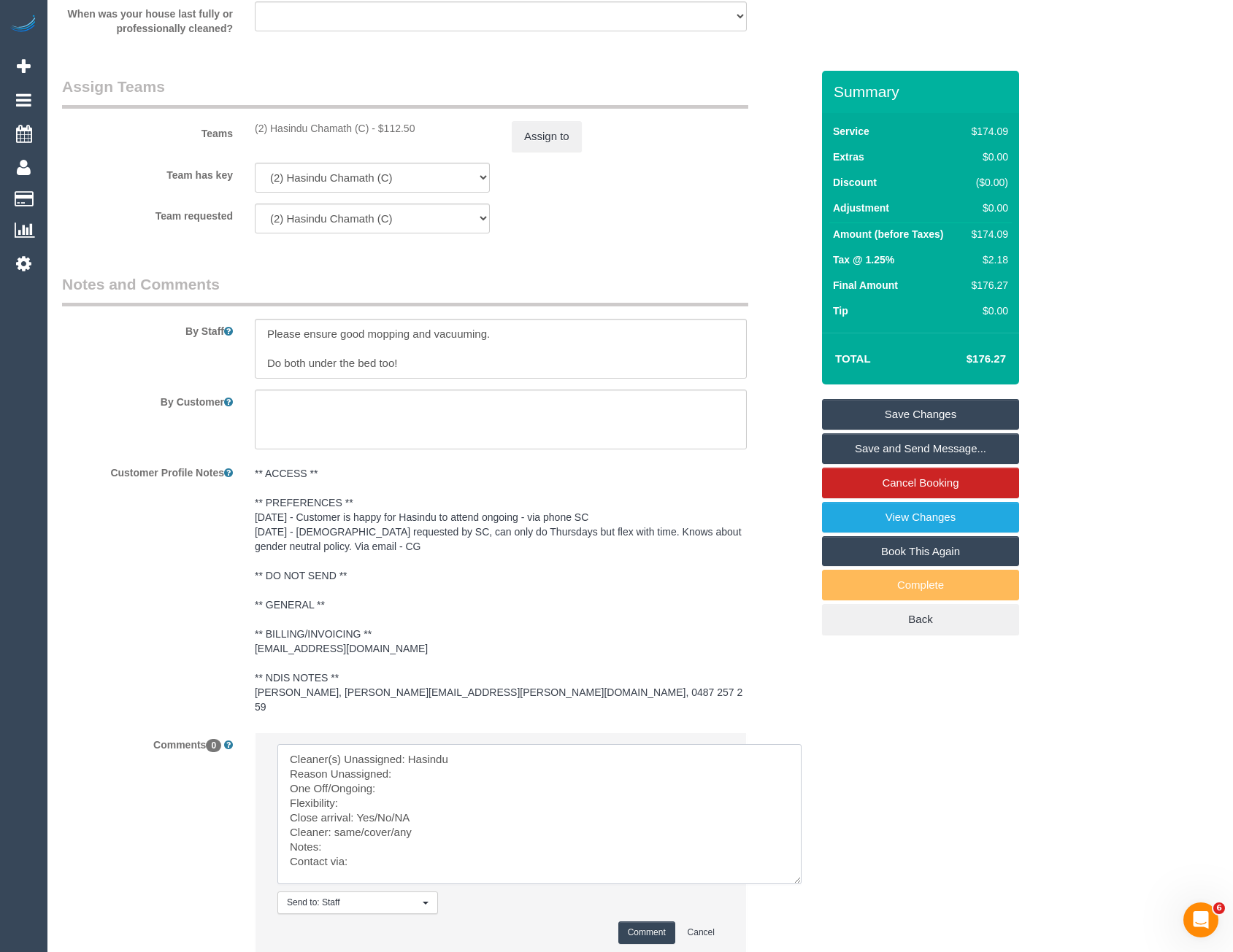
drag, startPoint x: 719, startPoint y: 770, endPoint x: 693, endPoint y: 835, distance: 70.0
click at [800, 869] on textarea at bounding box center [540, 814] width 524 height 140
click at [433, 765] on textarea at bounding box center [542, 816] width 529 height 144
click at [399, 781] on textarea at bounding box center [542, 816] width 529 height 144
click at [355, 797] on textarea at bounding box center [542, 816] width 529 height 144
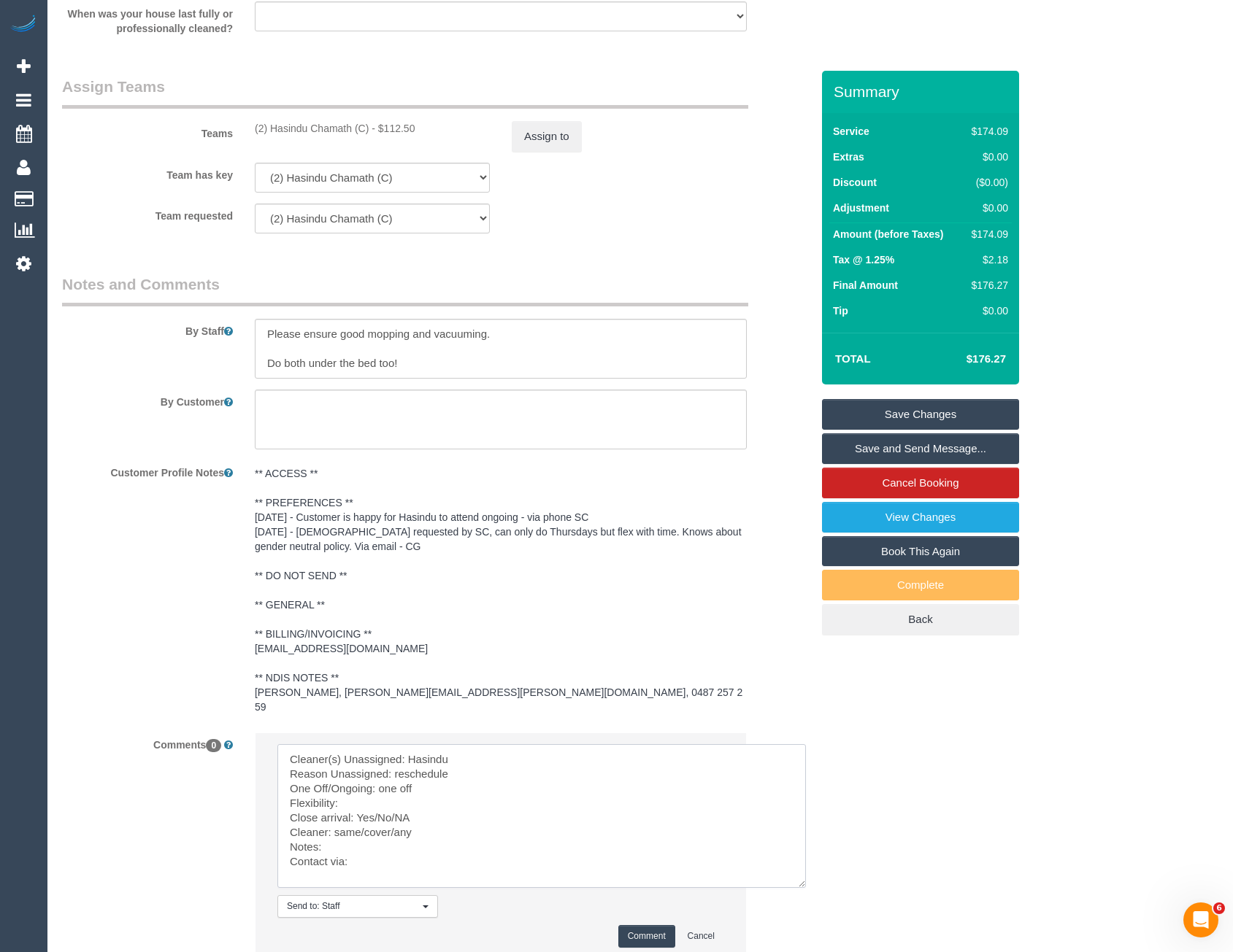
click at [357, 789] on textarea at bounding box center [542, 816] width 529 height 144
drag, startPoint x: 420, startPoint y: 802, endPoint x: 358, endPoint y: 796, distance: 62.3
click at [358, 796] on textarea at bounding box center [542, 816] width 529 height 144
click at [433, 802] on textarea at bounding box center [542, 816] width 529 height 144
drag, startPoint x: 414, startPoint y: 804, endPoint x: 359, endPoint y: 772, distance: 63.6
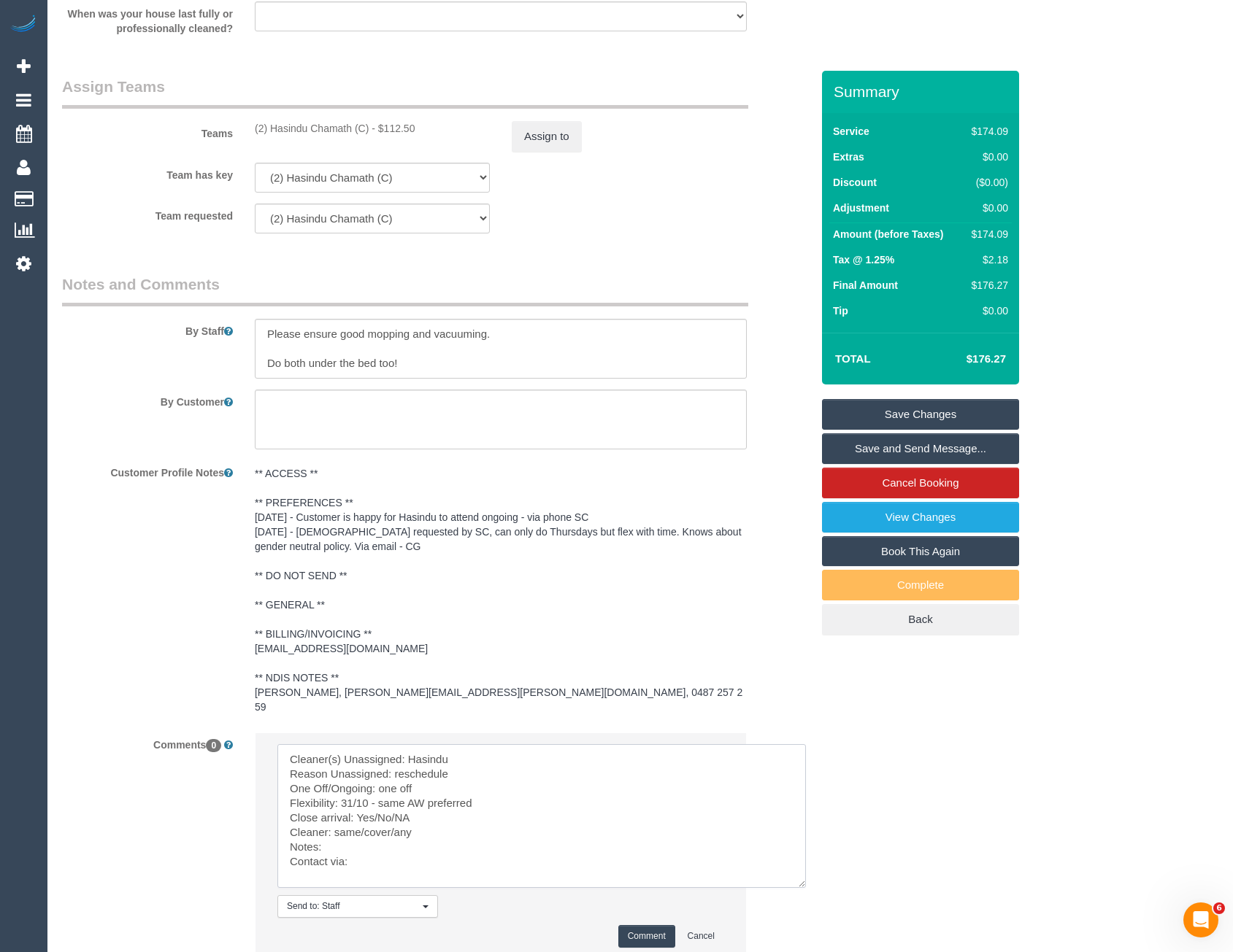
click at [359, 802] on textarea at bounding box center [542, 816] width 529 height 144
drag, startPoint x: 421, startPoint y: 821, endPoint x: 336, endPoint y: 813, distance: 85.4
click at [336, 813] on textarea at bounding box center [542, 816] width 529 height 144
click at [381, 848] on textarea at bounding box center [542, 816] width 529 height 144
type textarea "Cleaner(s) Unassigned: Hasindu Reason Unassigned: reschedule One Off/Ongoing: o…"
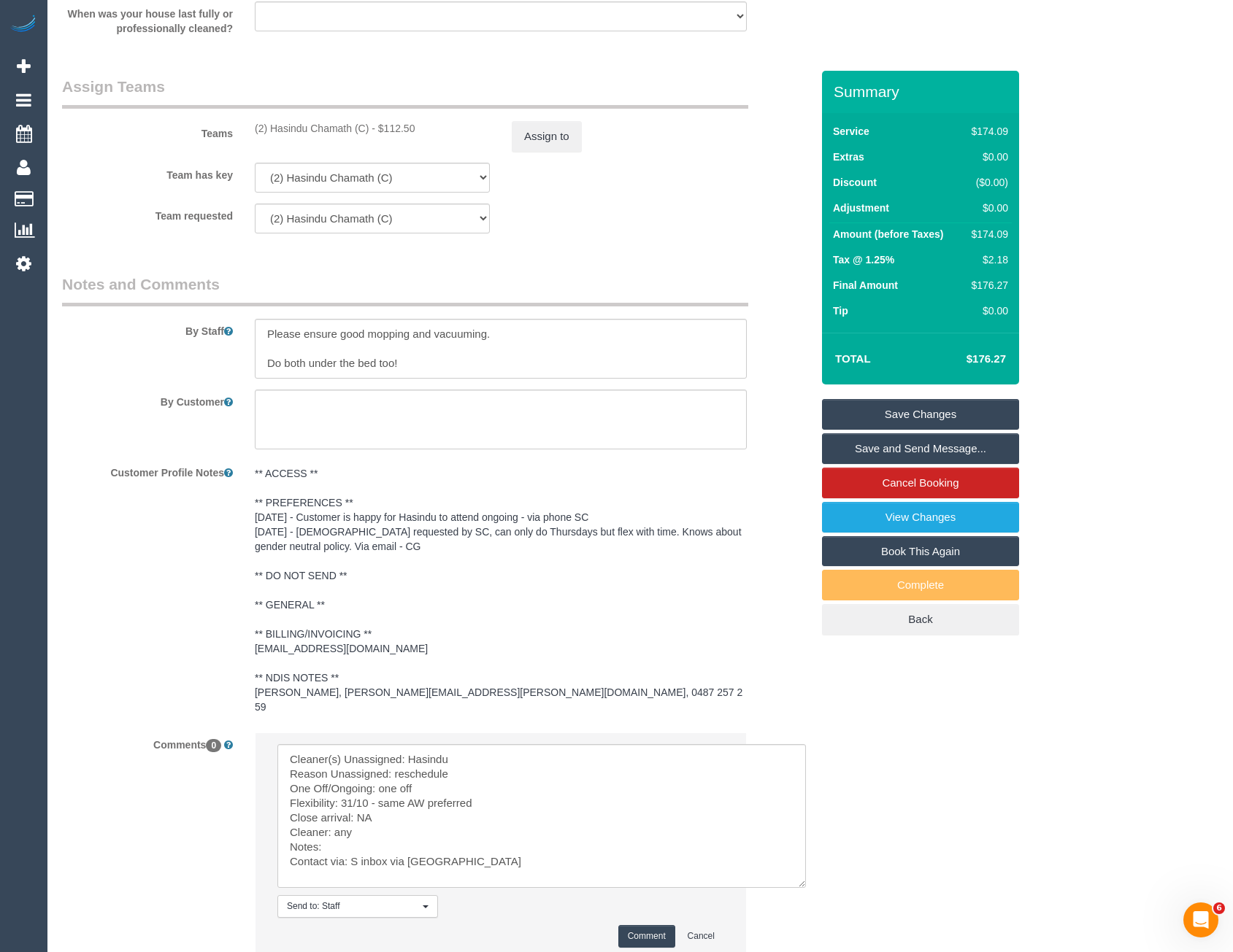
click at [642, 925] on button "Comment" at bounding box center [646, 936] width 57 height 22
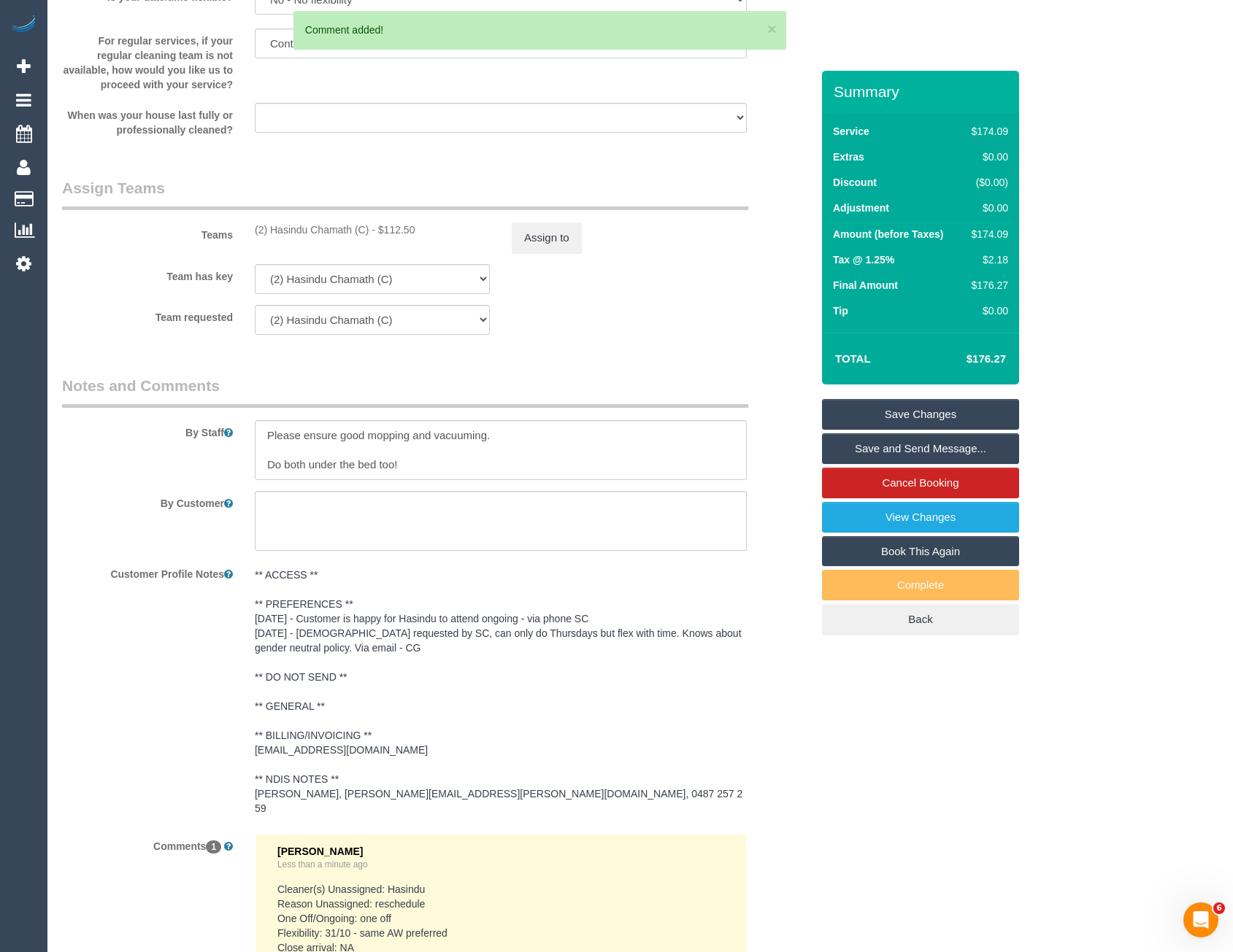
scroll to position [1642, 0]
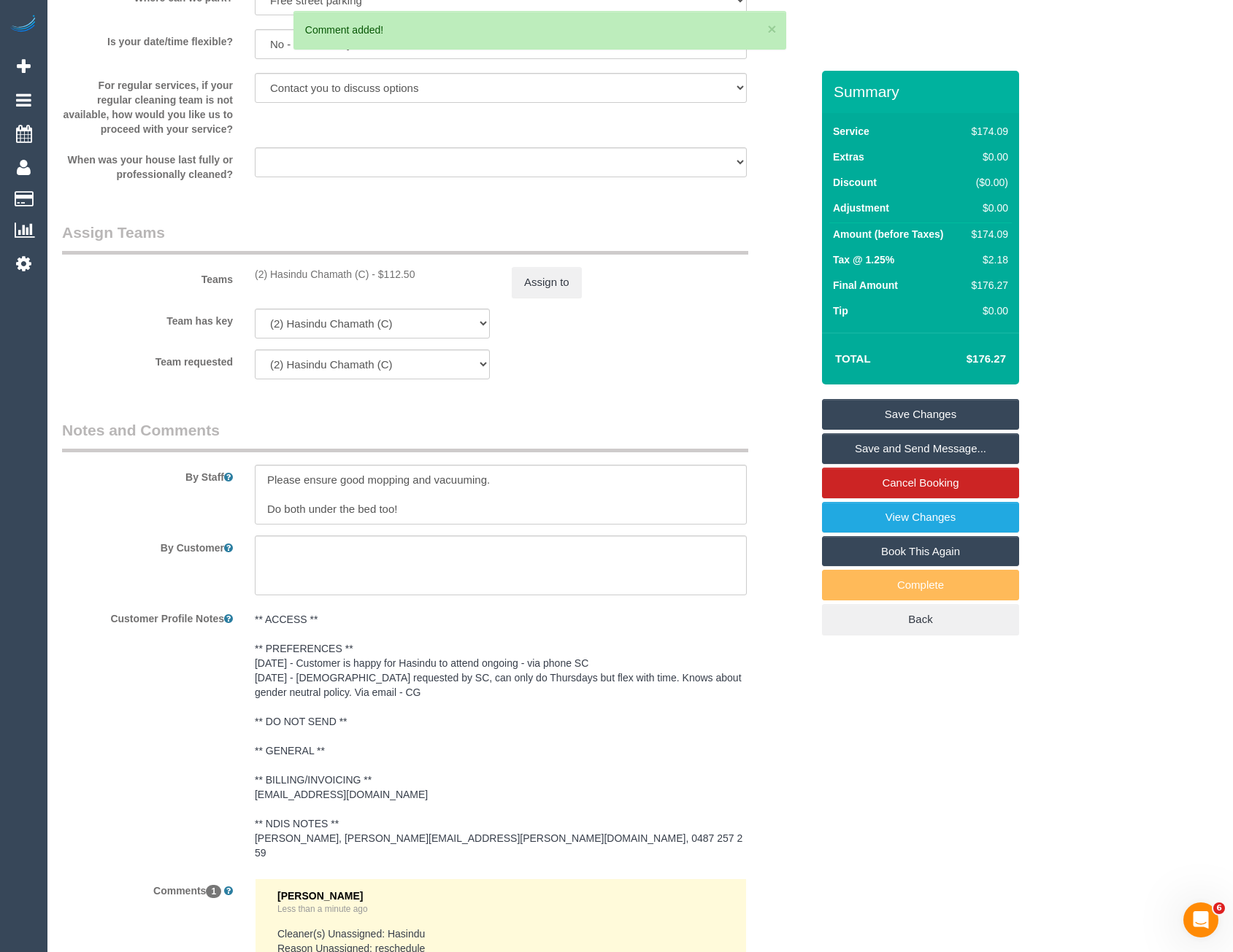
click at [546, 303] on sui-booking-teams "Teams (2) Hasindu Chamath (C) - $112.50 Assign to Team has key (2) Hasindu Cham…" at bounding box center [436, 301] width 749 height 158
click at [551, 292] on button "Assign to" at bounding box center [547, 282] width 70 height 31
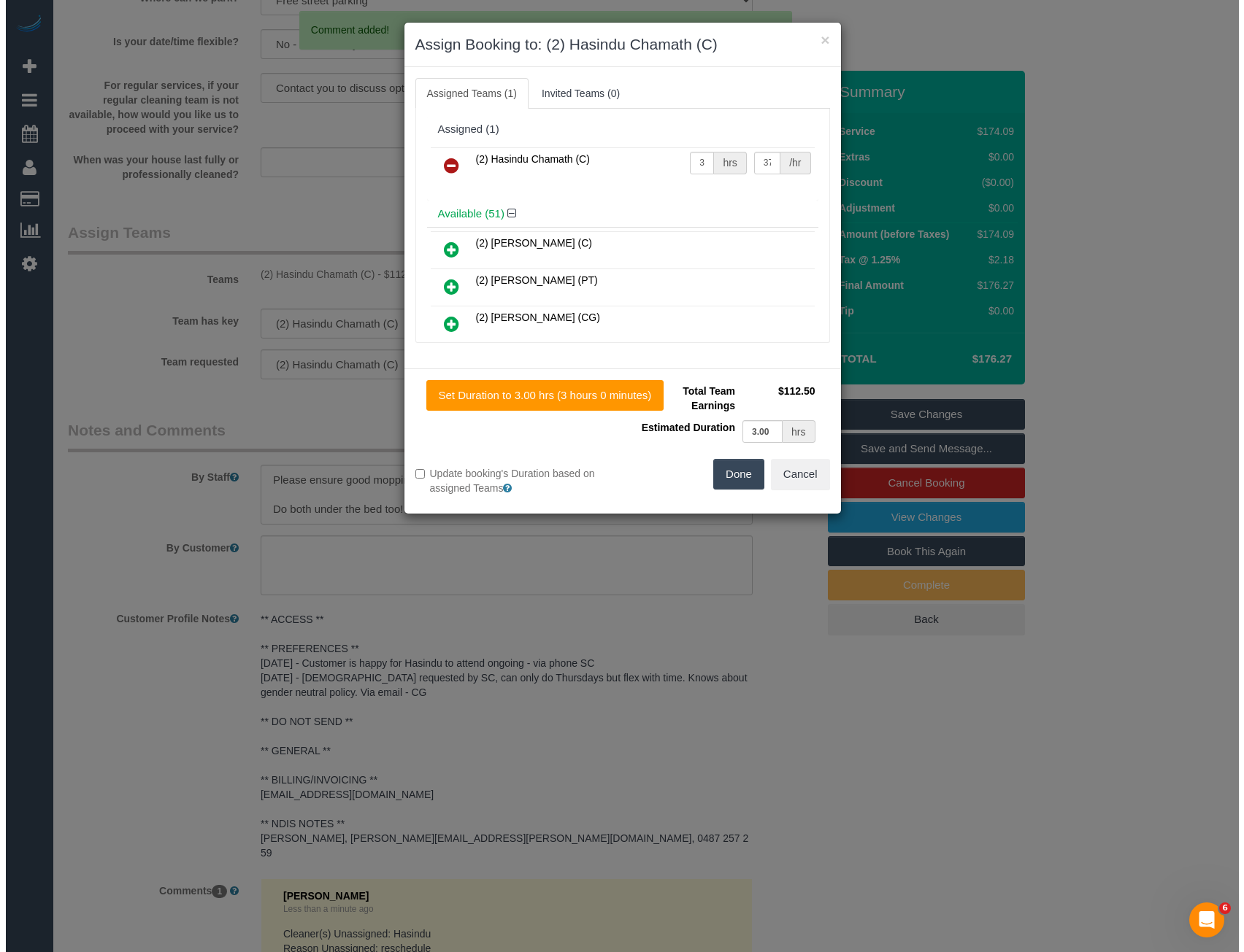
scroll to position [1638, 0]
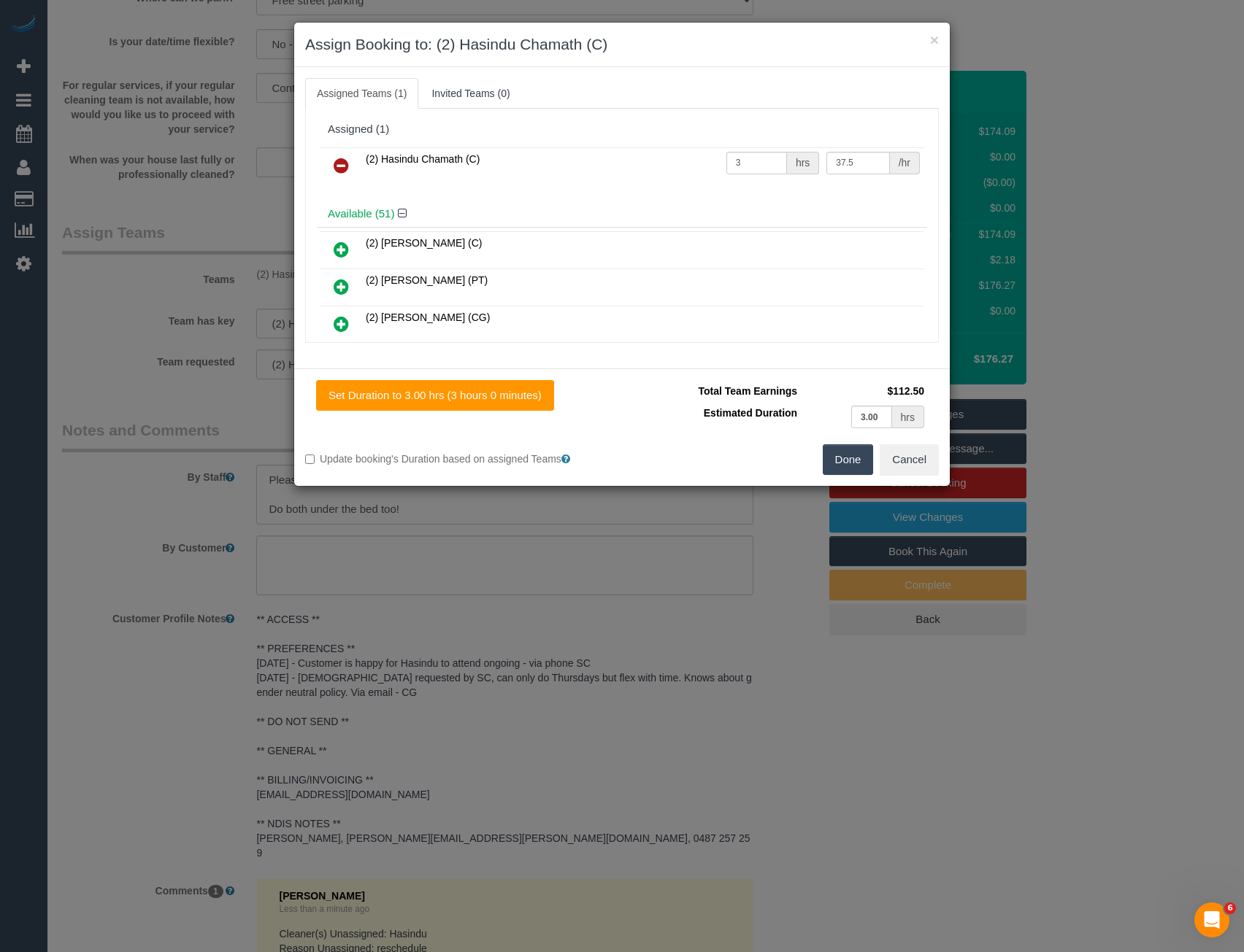
click at [341, 162] on icon at bounding box center [341, 166] width 16 height 18
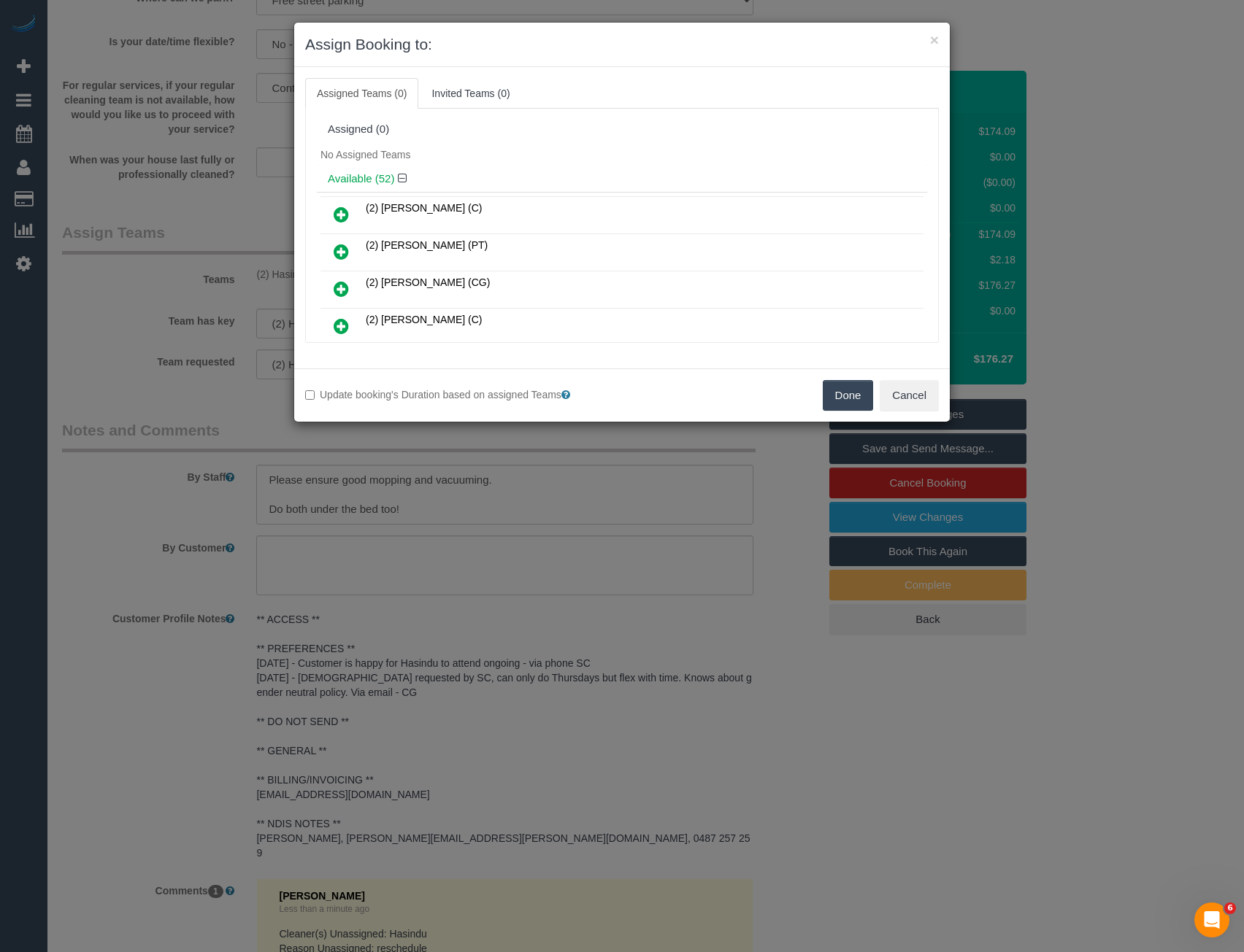
drag, startPoint x: 824, startPoint y: 392, endPoint x: 832, endPoint y: 394, distance: 8.2
click at [828, 394] on button "Done" at bounding box center [848, 395] width 51 height 31
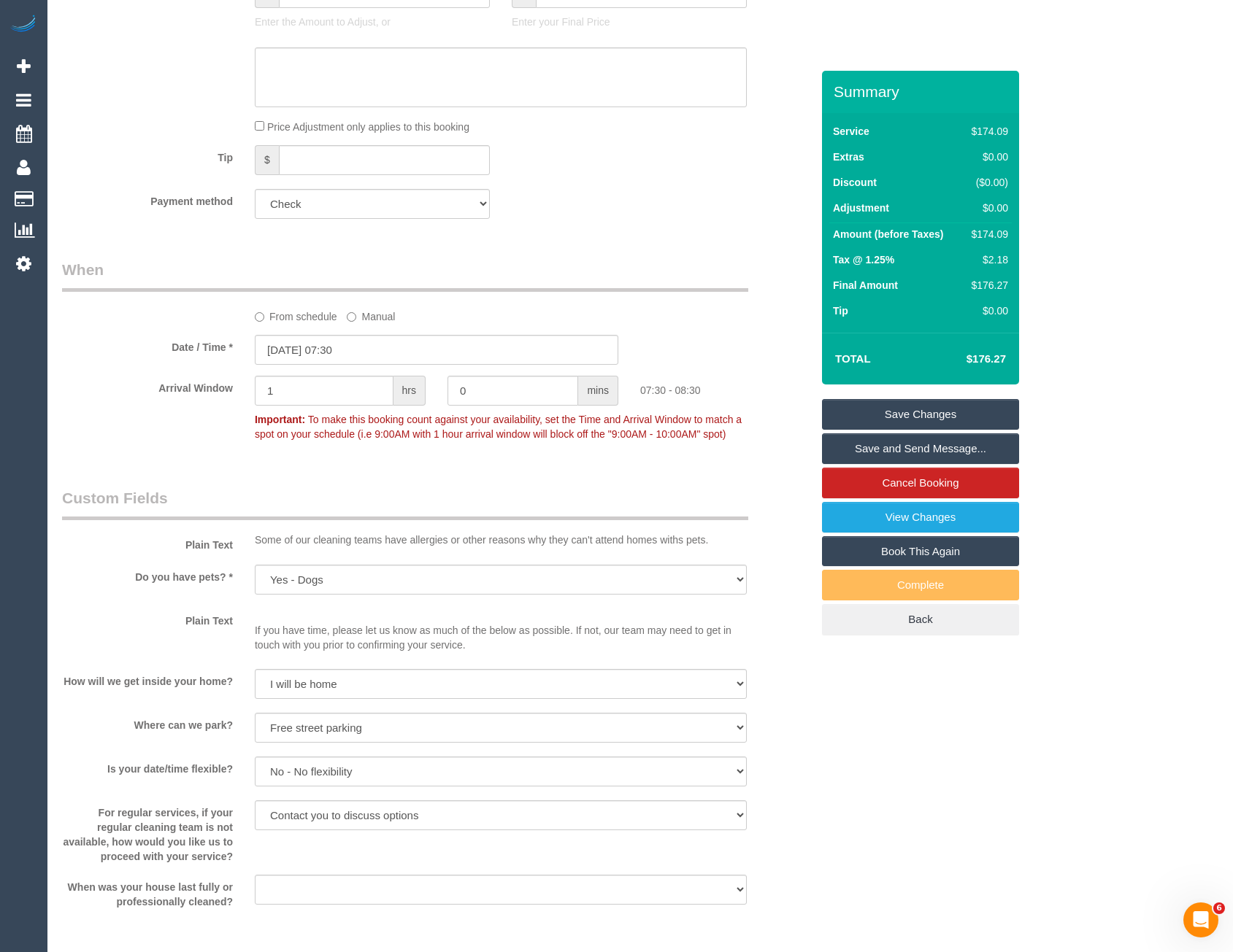
scroll to position [913, 0]
click at [383, 351] on input "30/10/2025 07:30" at bounding box center [436, 352] width 363 height 30
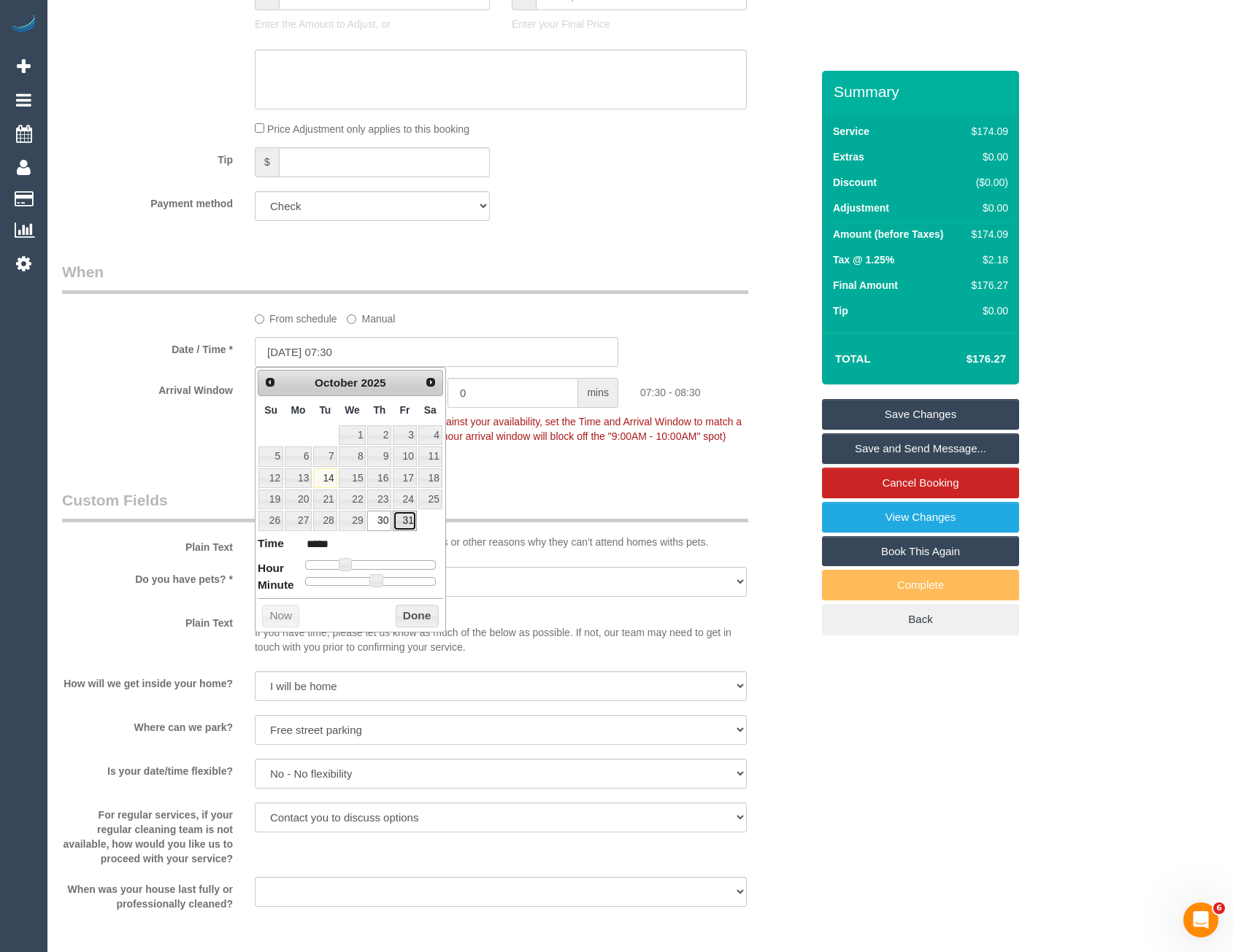
click at [408, 523] on link "31" at bounding box center [404, 520] width 23 height 19
type input "31/10/2025 07:30"
click at [418, 619] on button "Done" at bounding box center [417, 616] width 43 height 23
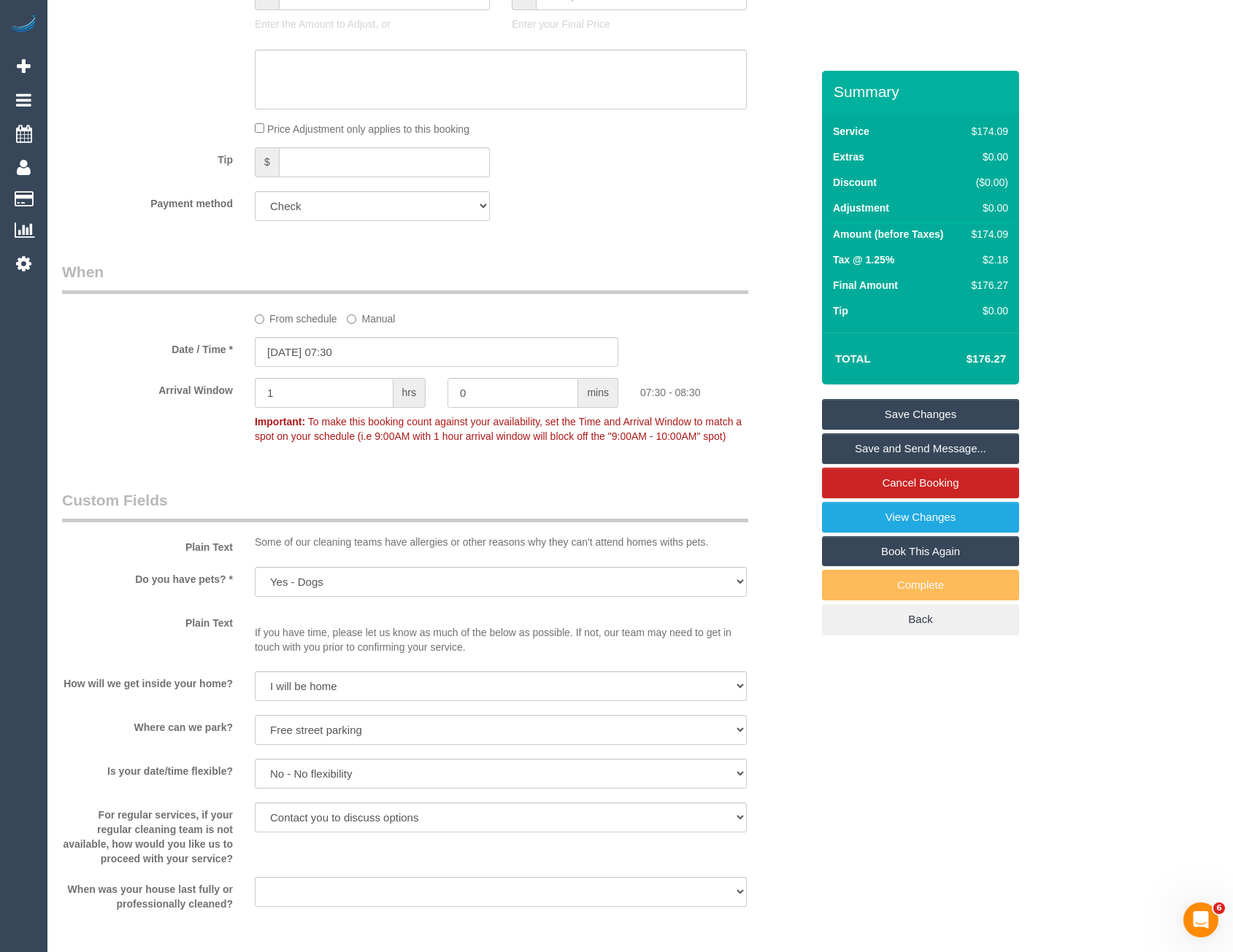
click at [899, 409] on link "Save Changes" at bounding box center [920, 414] width 197 height 31
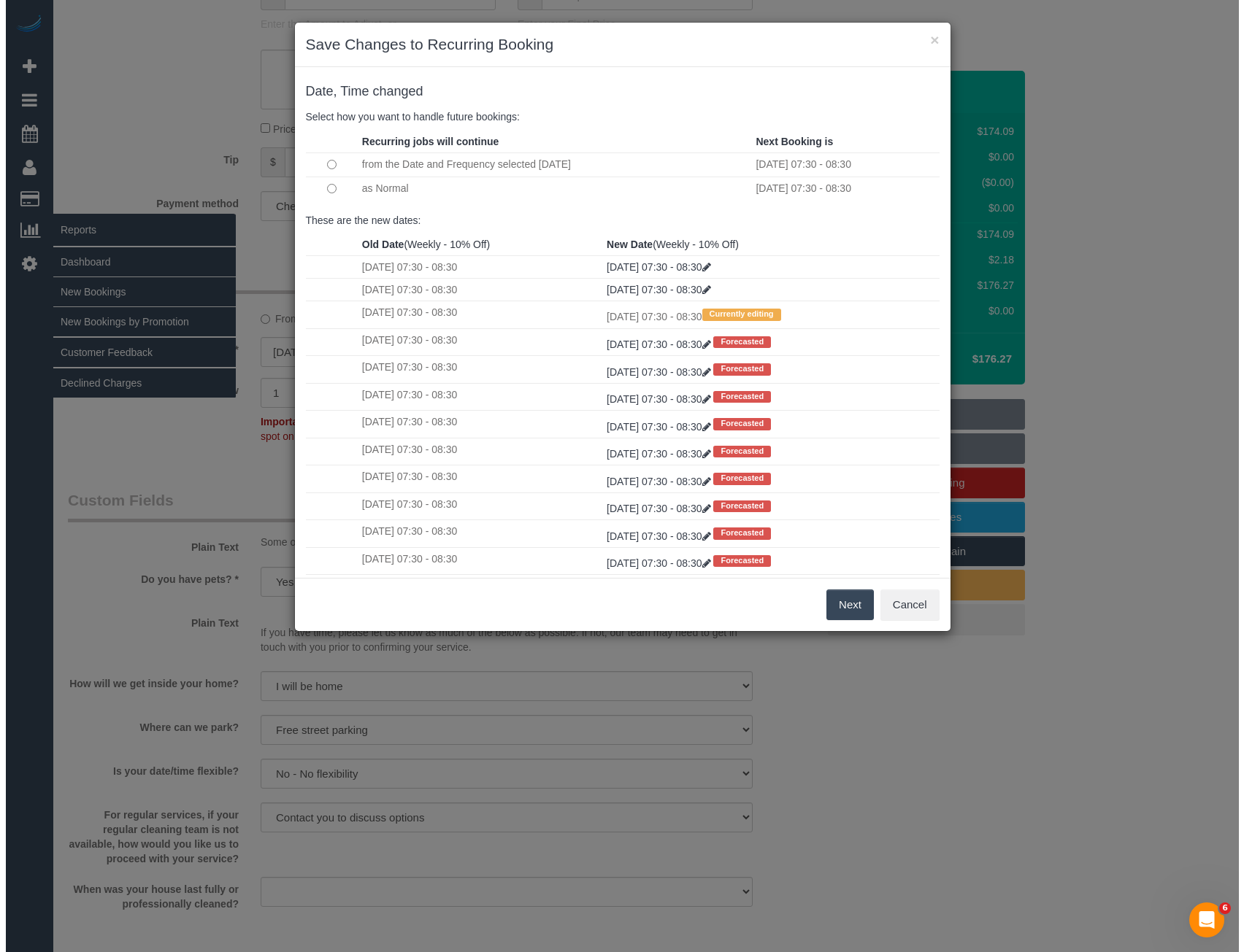
scroll to position [908, 0]
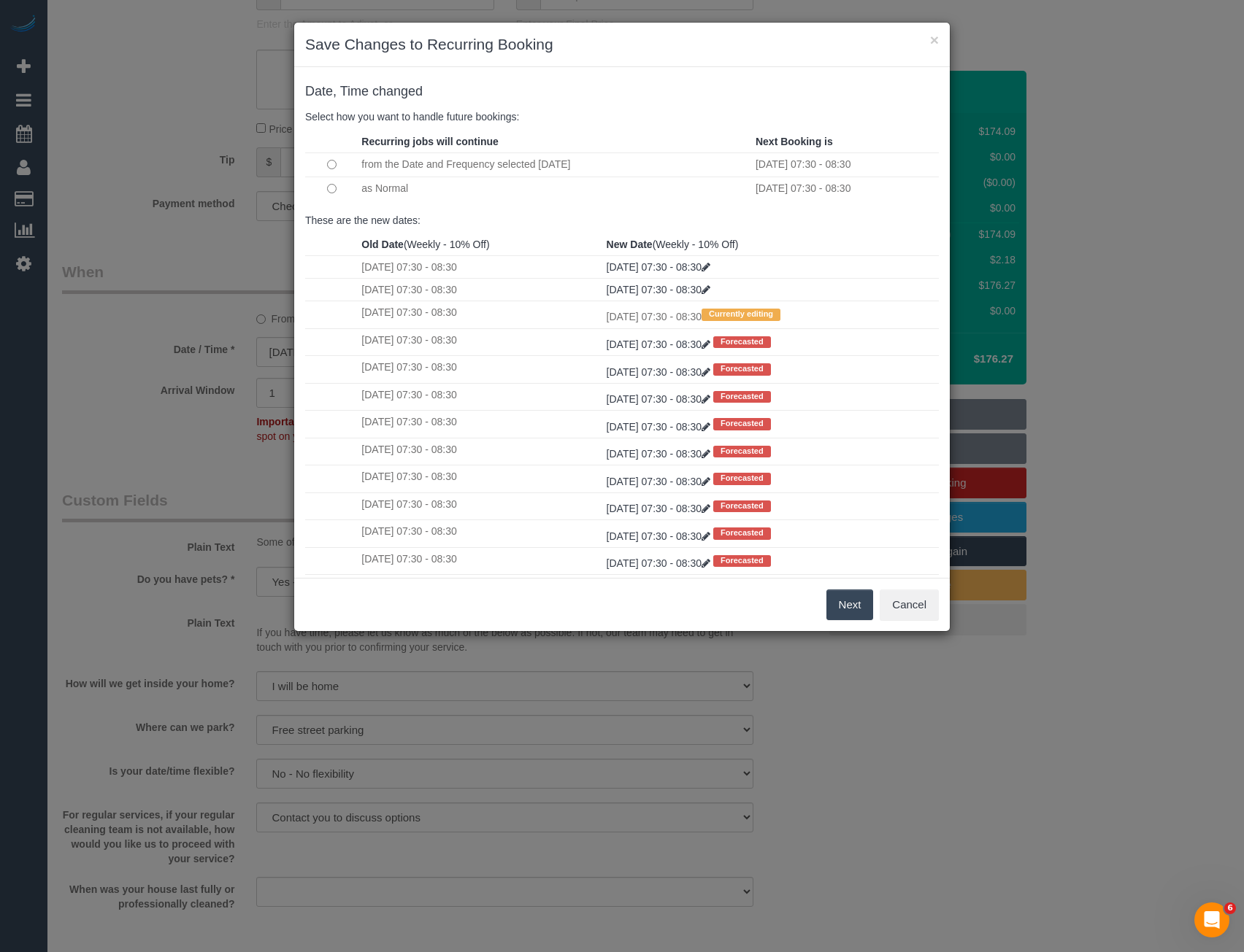
click at [837, 597] on button "Next" at bounding box center [850, 604] width 48 height 31
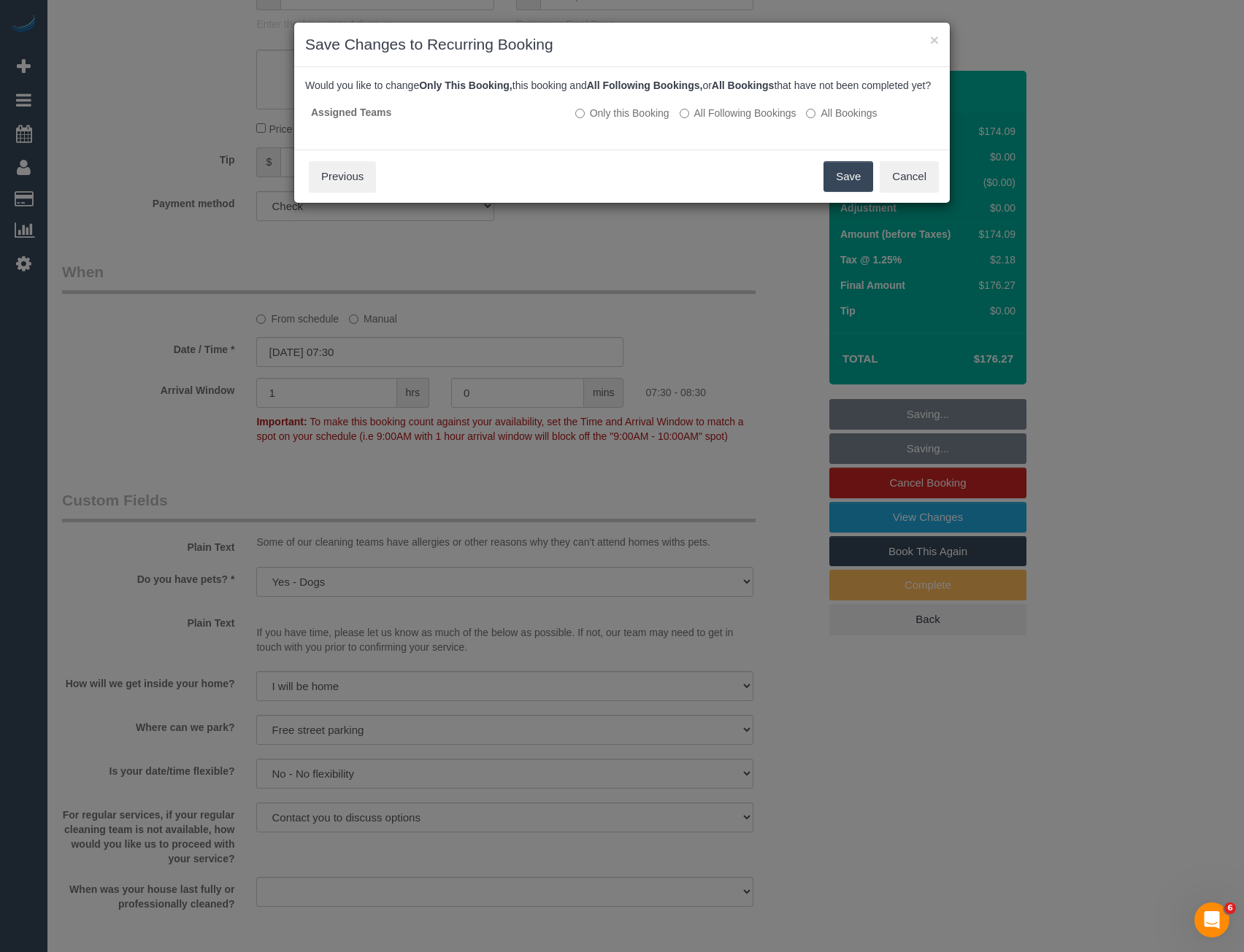
click at [838, 190] on button "Save" at bounding box center [848, 176] width 50 height 31
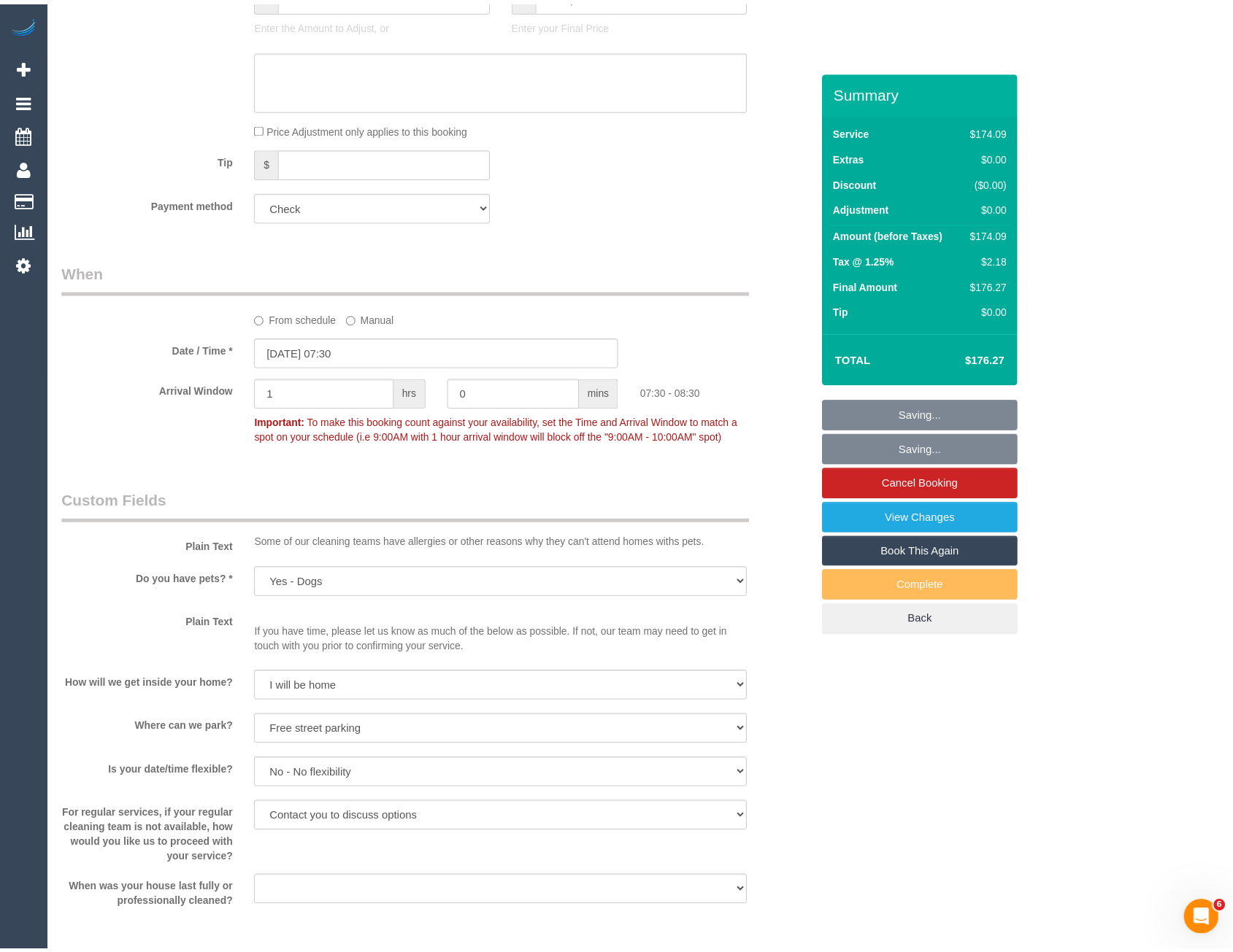
scroll to position [913, 0]
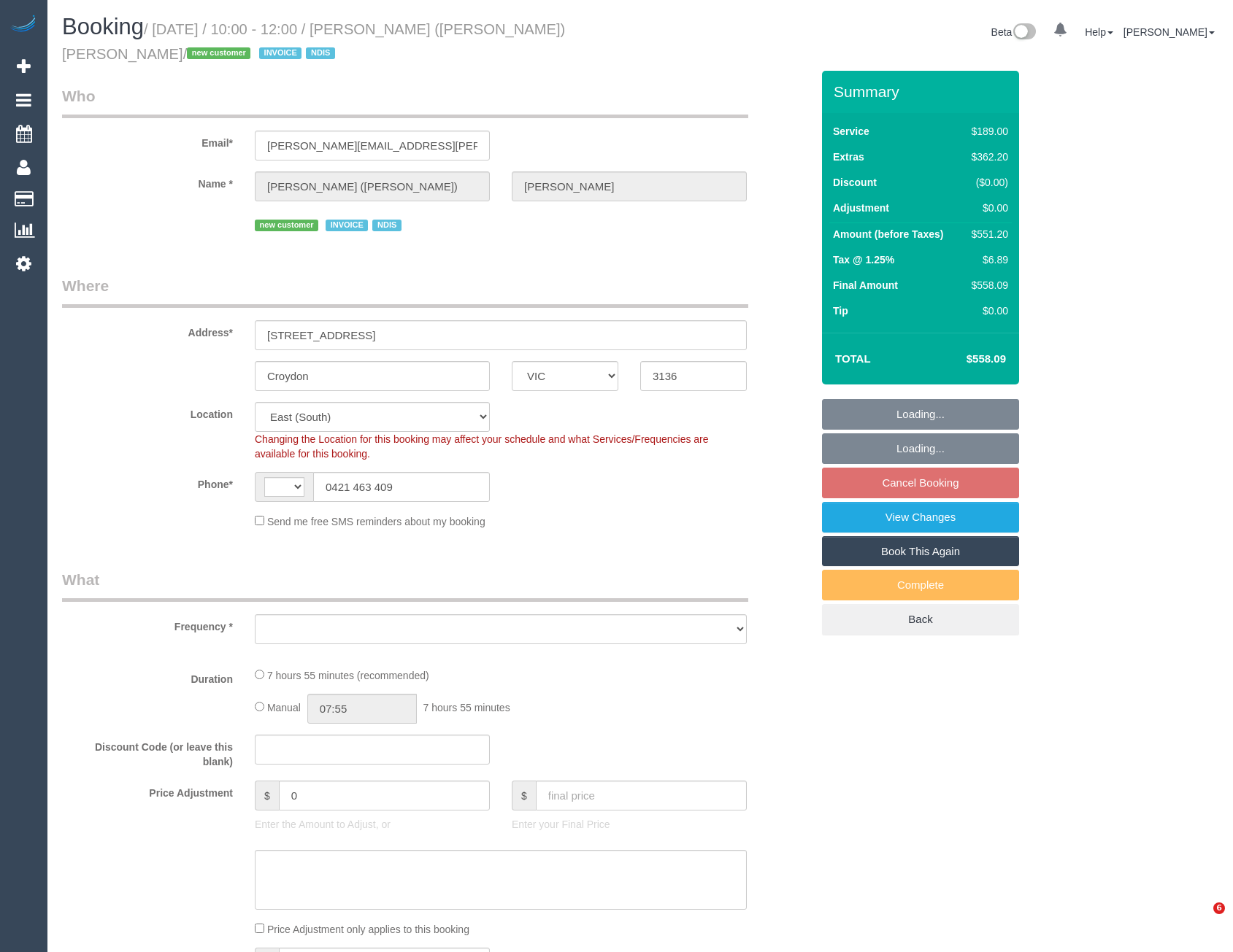
select select "VIC"
select select "string:AU"
select select "object:695"
select select "number:29"
select select "number:14"
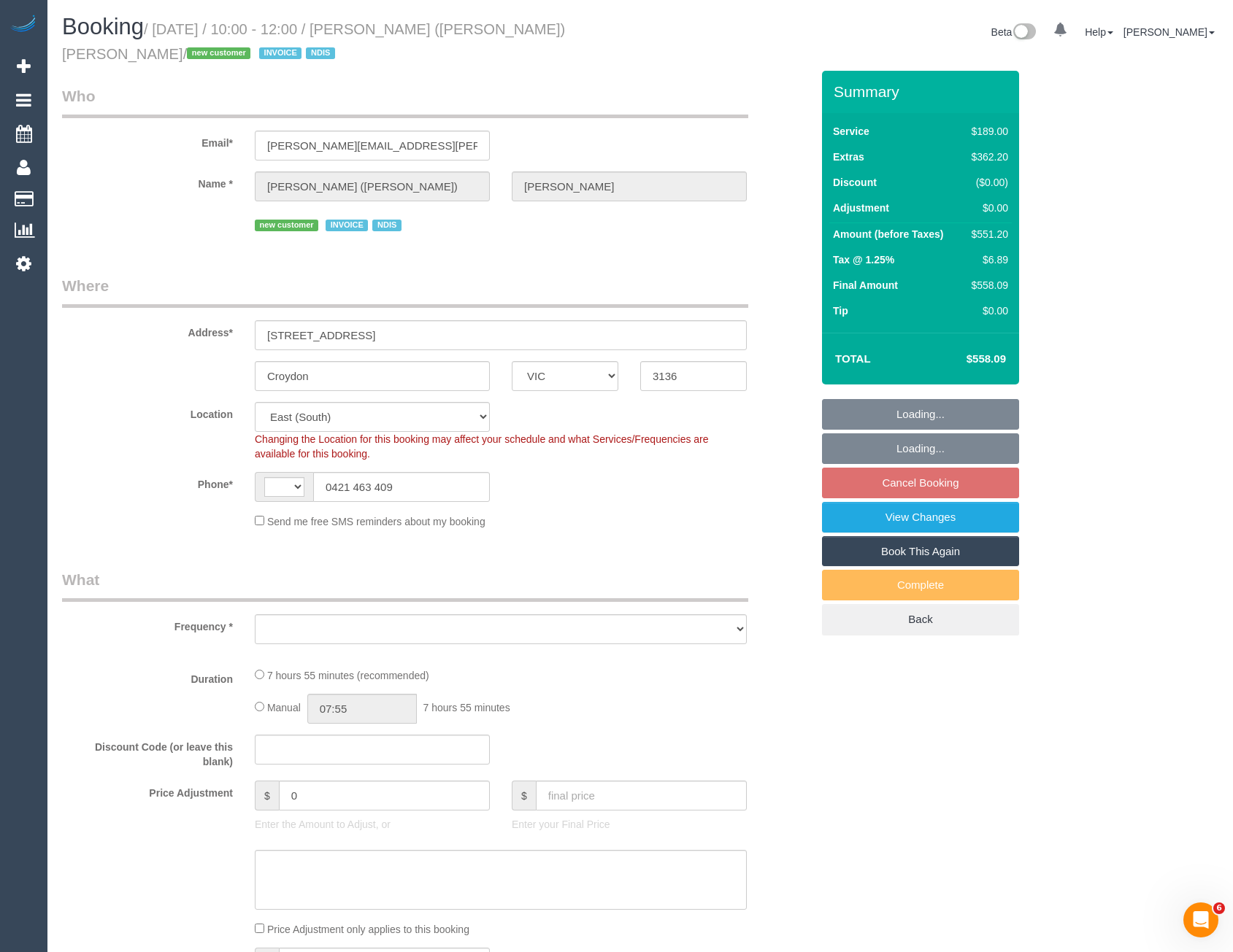
select select "number:18"
select select "number:36"
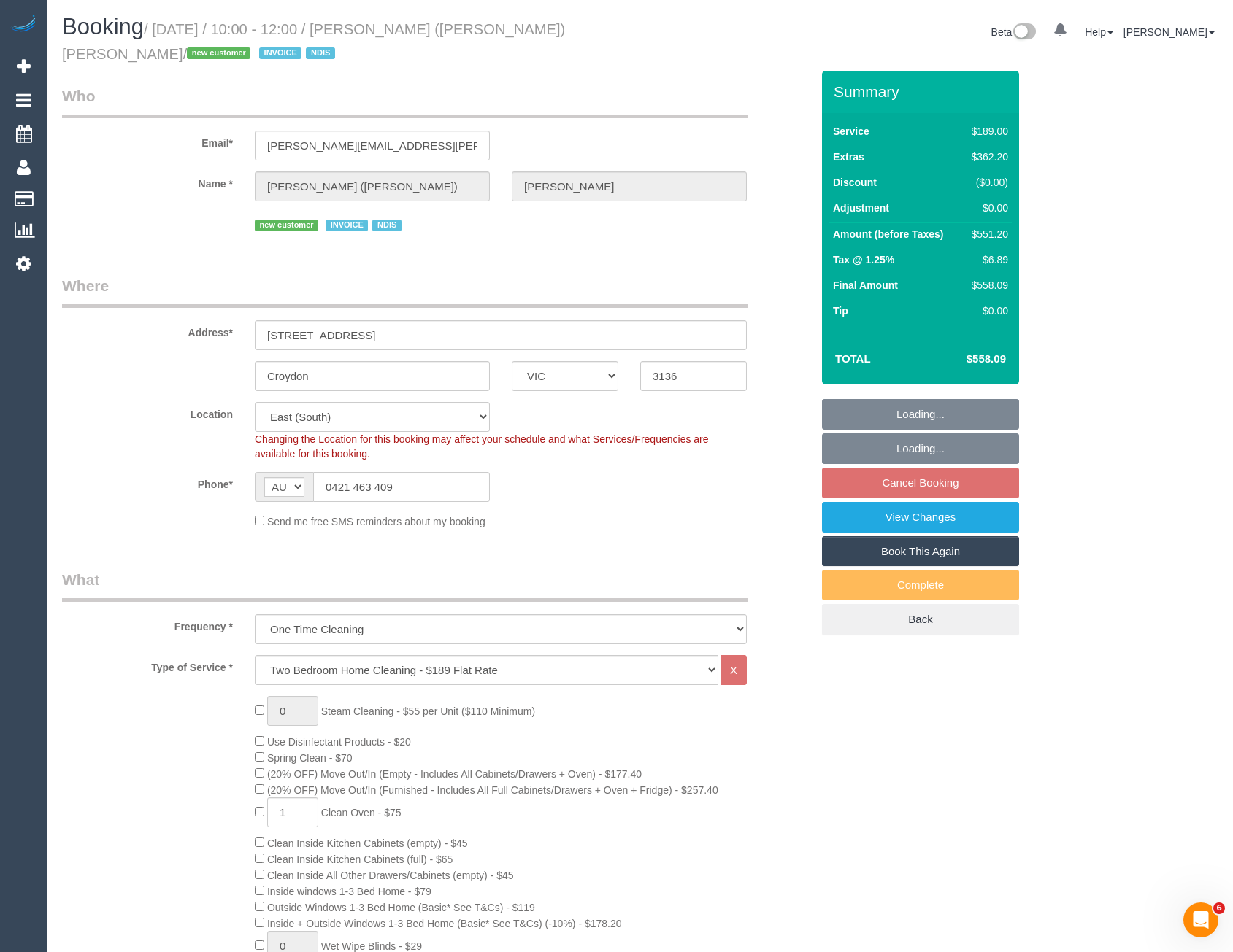
select select "object:1263"
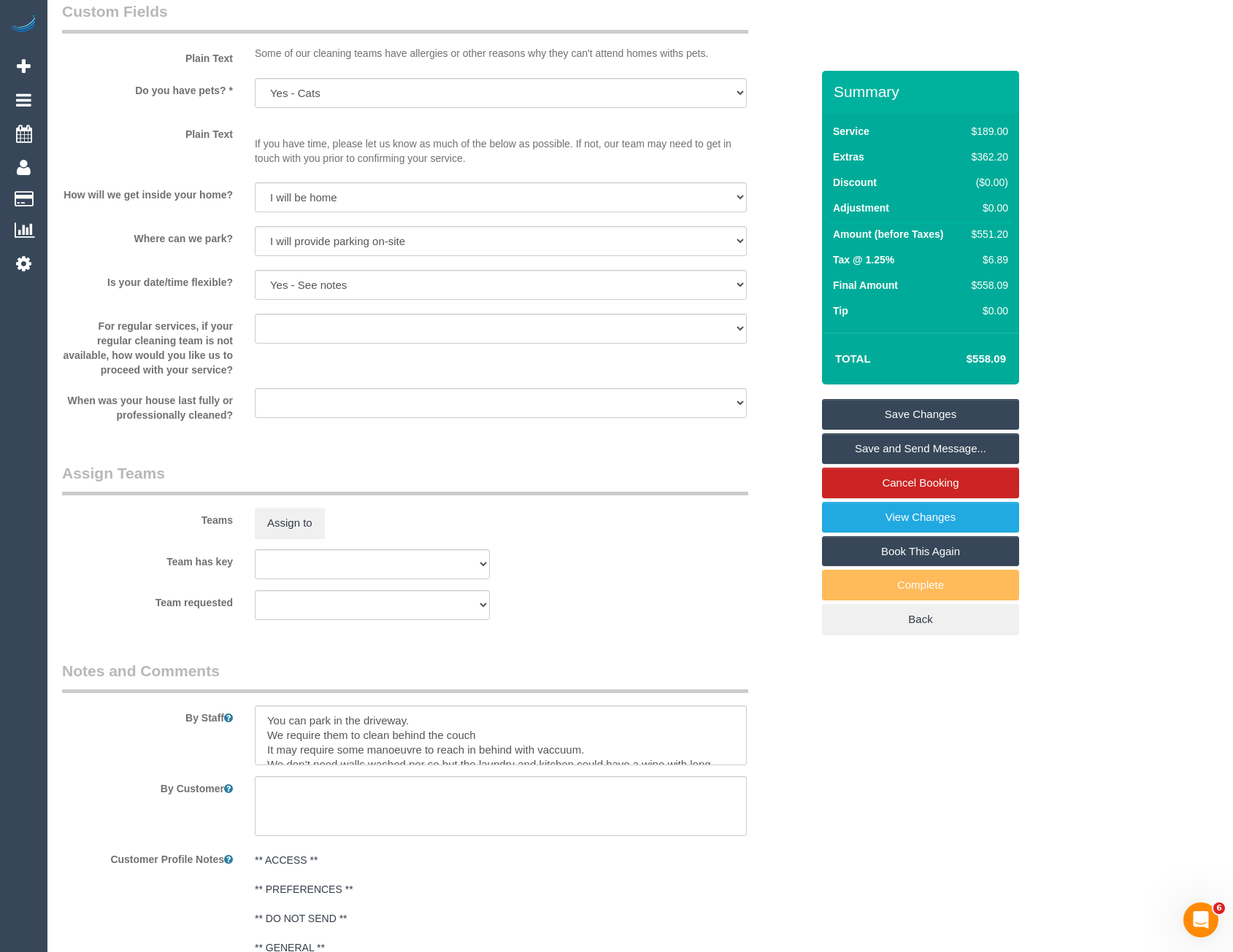
scroll to position [2043, 0]
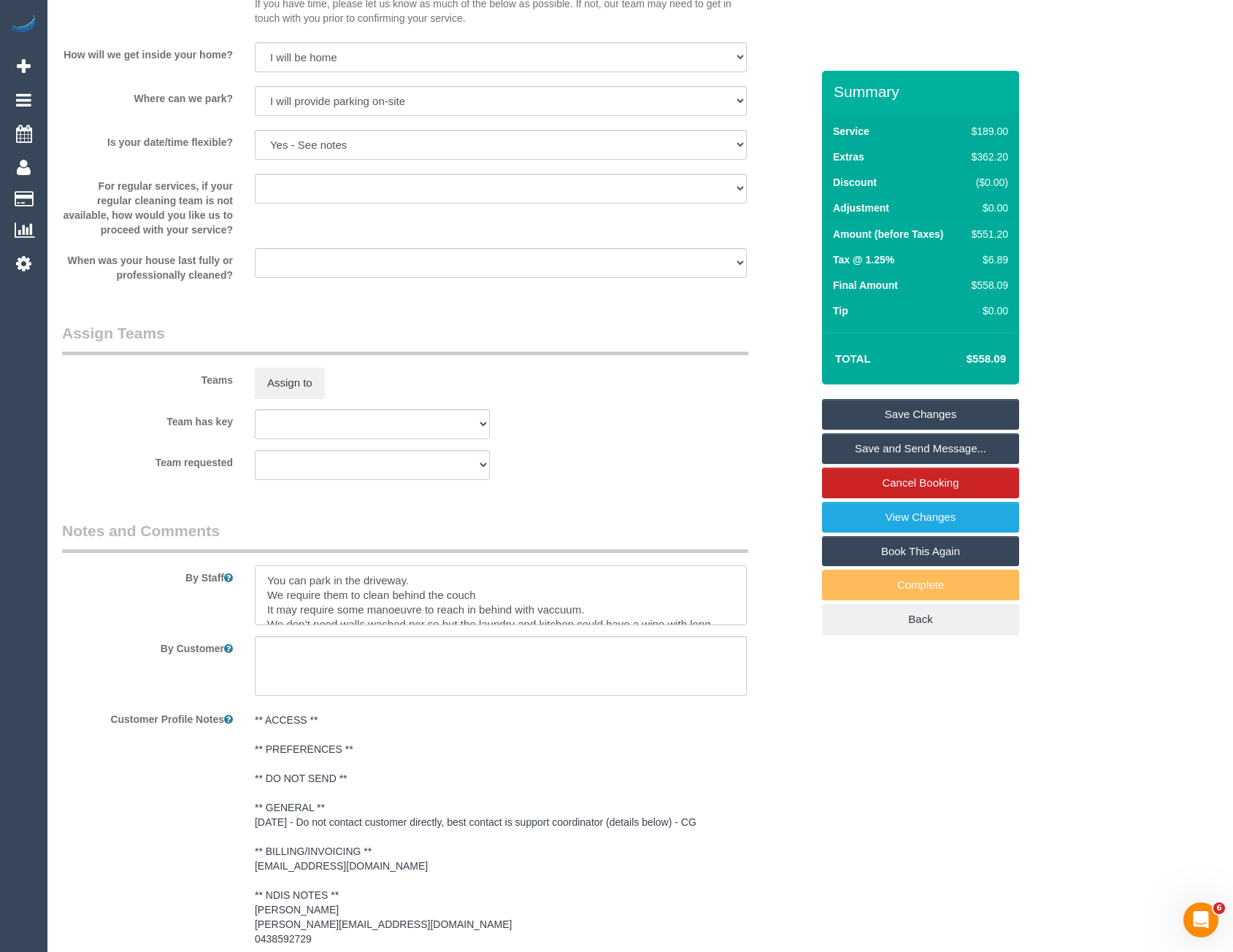
click at [429, 601] on textarea at bounding box center [500, 595] width 492 height 60
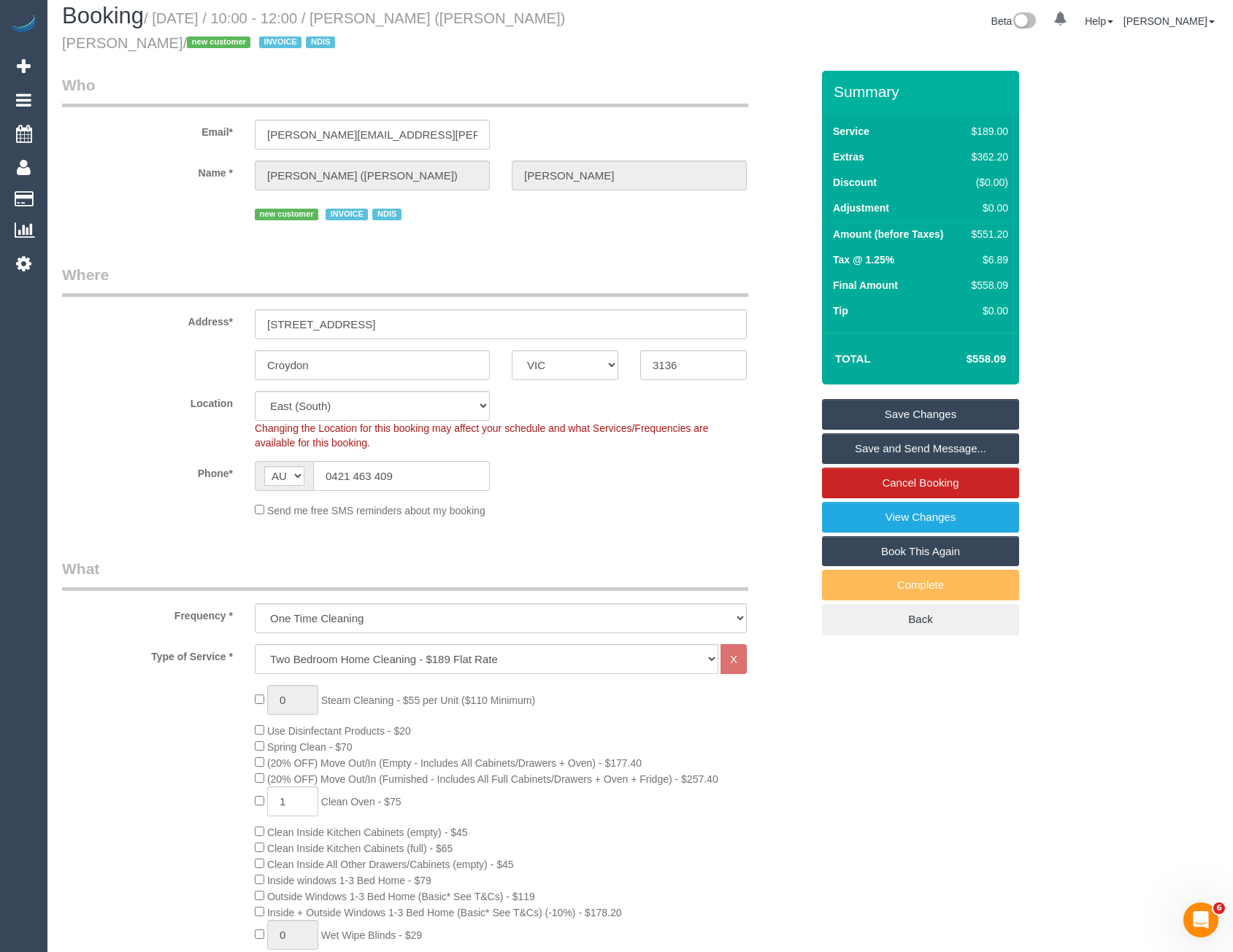
scroll to position [0, 0]
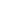
select select "VIC"
select select "240"
select select "number:28"
select select "number:14"
select select "number:19"
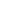
select select "number:23"
select select "number:35"
